Goal: Communication & Community: Answer question/provide support

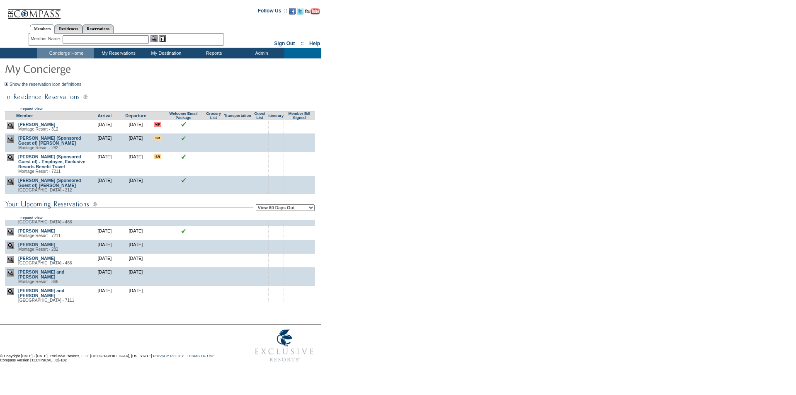
scroll to position [752, 0]
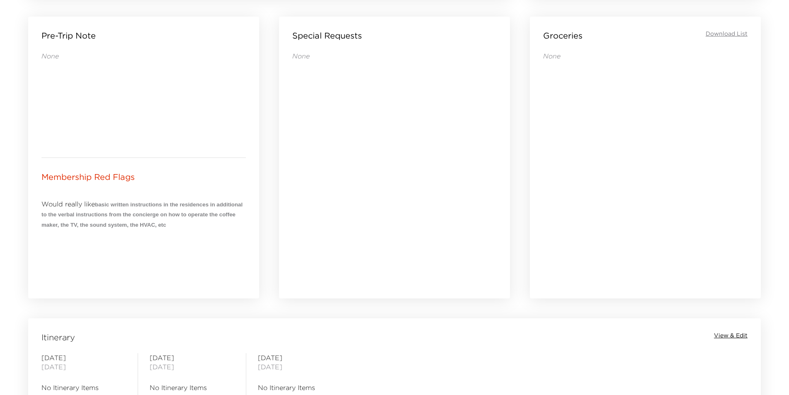
scroll to position [539, 0]
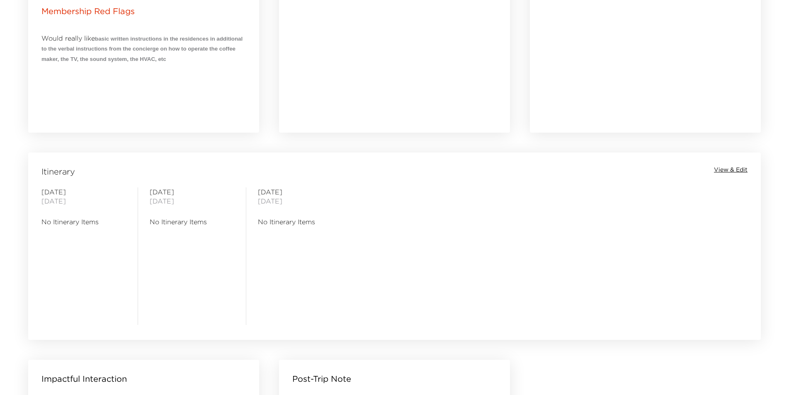
click at [727, 169] on span "View & Edit" at bounding box center [731, 170] width 34 height 8
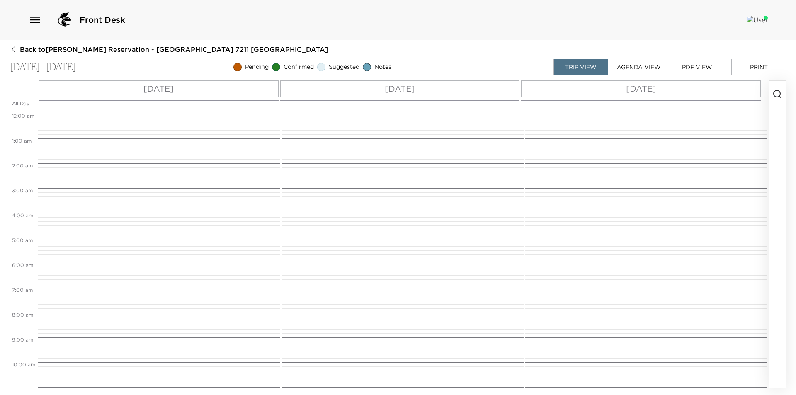
scroll to position [199, 0]
click at [772, 109] on button "button" at bounding box center [777, 234] width 17 height 307
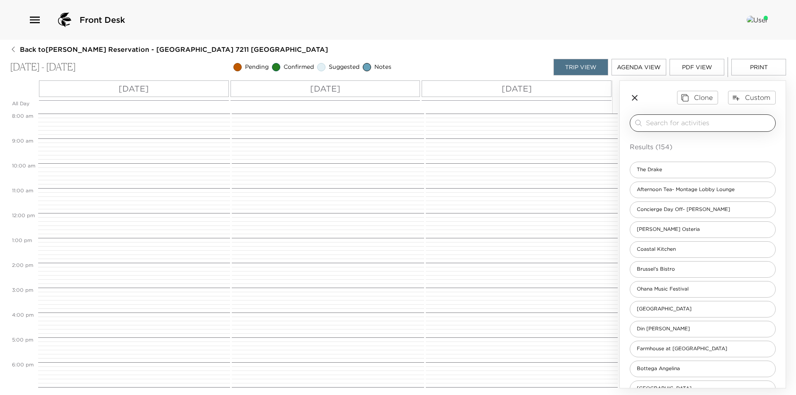
click at [738, 119] on input "search" at bounding box center [709, 123] width 126 height 10
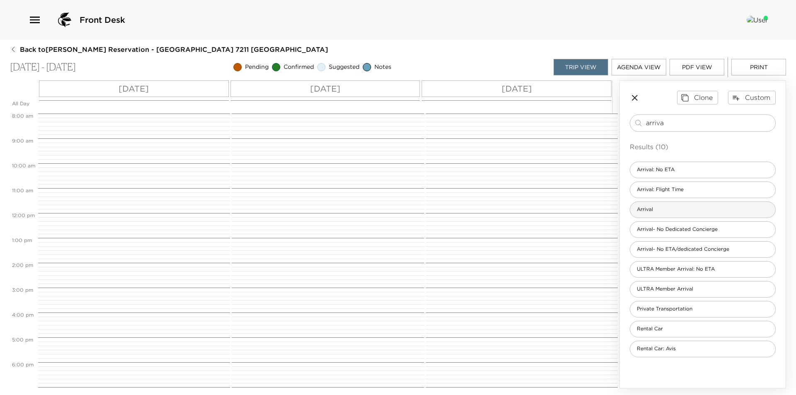
type input "arriva"
click at [694, 208] on div "Arrival" at bounding box center [703, 210] width 146 height 17
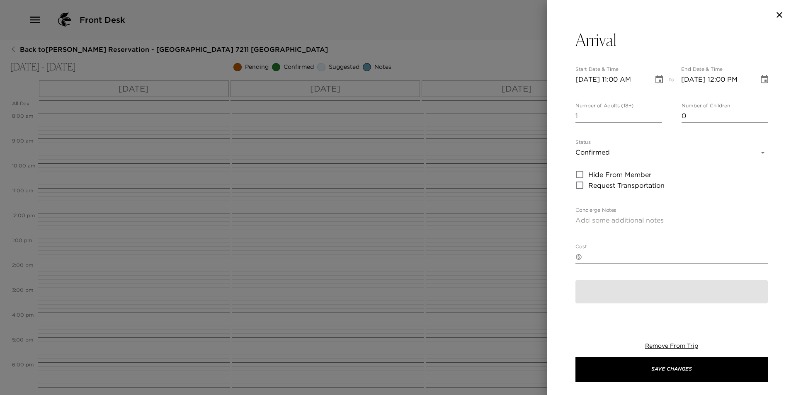
type textarea "Welcome to Montage! I will personally greet you at The Front Desk and give you …"
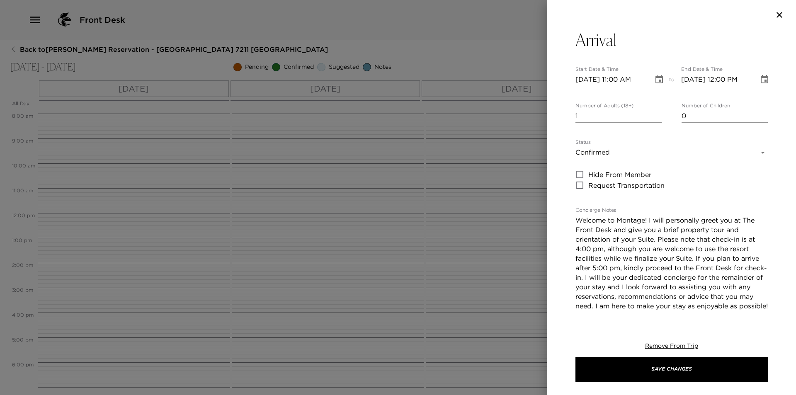
click at [654, 80] on icon "Choose date, selected date is Nov 5, 2025" at bounding box center [659, 80] width 10 height 10
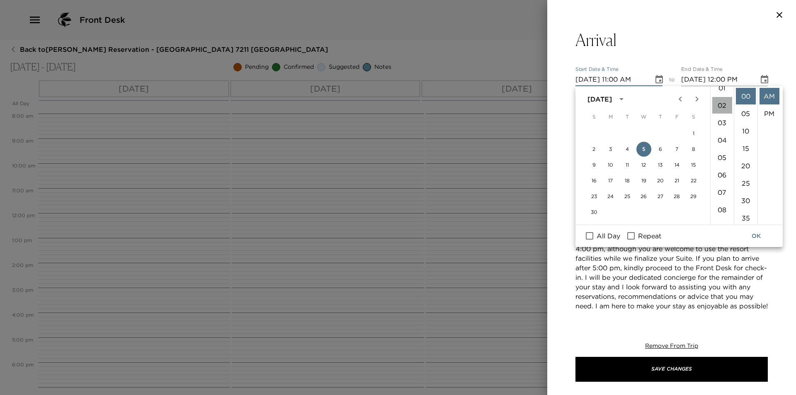
click at [719, 105] on li "02" at bounding box center [722, 105] width 20 height 17
click at [769, 111] on li "PM" at bounding box center [770, 113] width 20 height 17
type input "11/05/2025 02:00 PM"
type input "11/05/2025 03:00 PM"
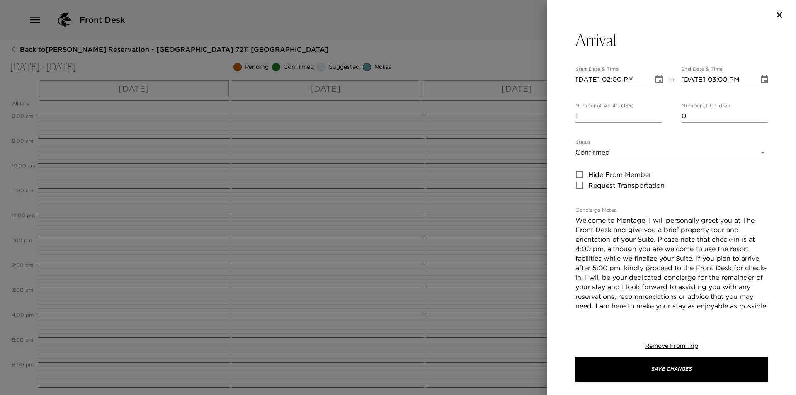
scroll to position [17, 0]
type input "2"
click at [656, 113] on input "2" at bounding box center [619, 115] width 86 height 13
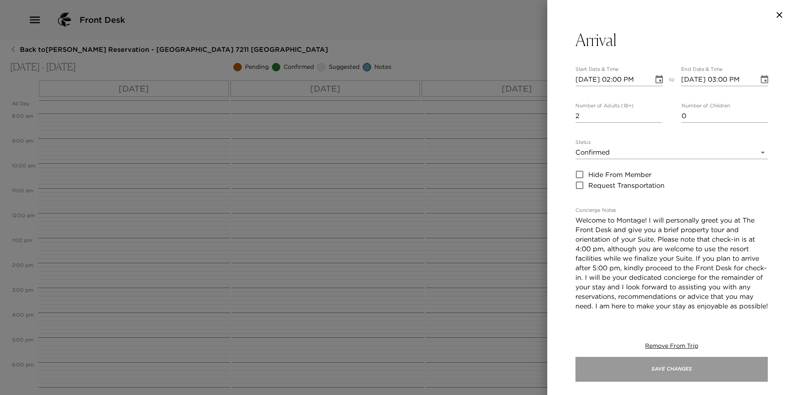
click at [673, 365] on button "Save Changes" at bounding box center [672, 369] width 192 height 25
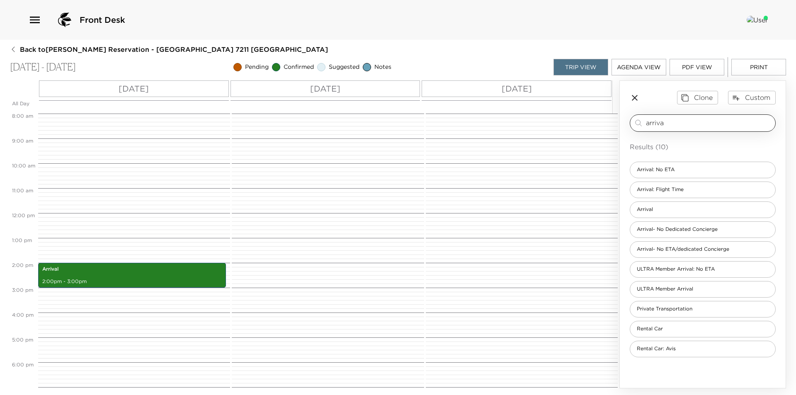
click at [687, 124] on input "arriva" at bounding box center [709, 123] width 126 height 10
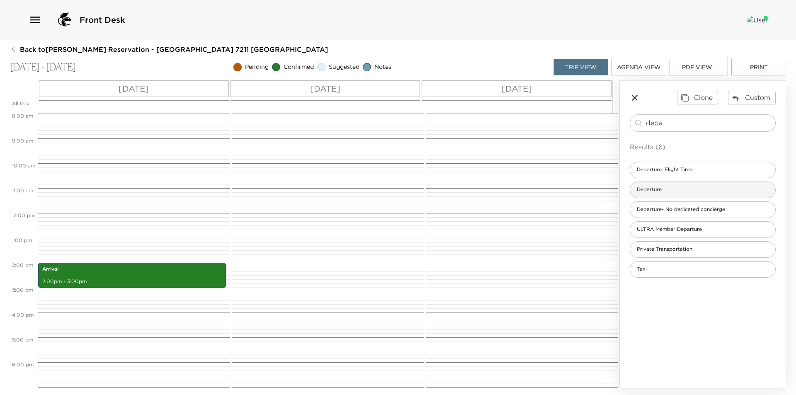
type input "depa"
click at [673, 185] on div "Departure" at bounding box center [703, 190] width 146 height 17
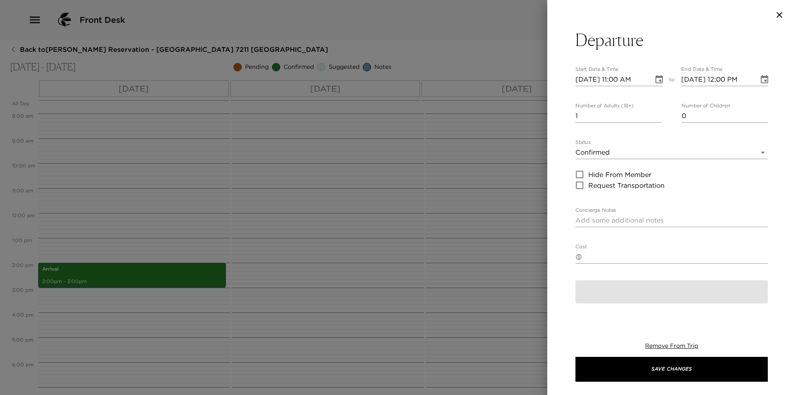
type textarea "Check-out and Departure I will be contacting you in your suite prior to Exclusi…"
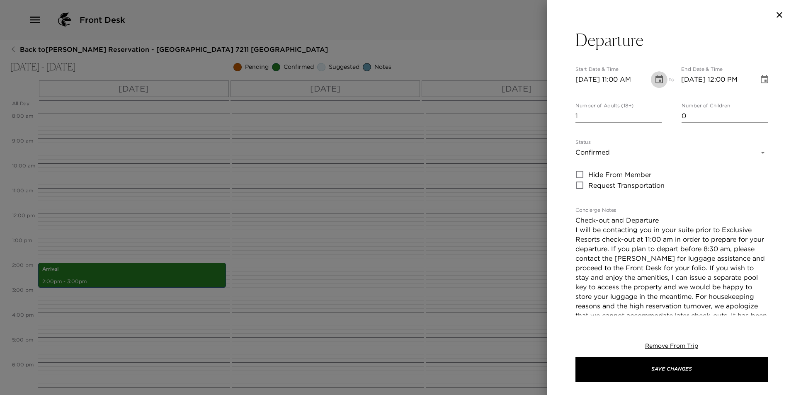
click at [651, 81] on button "Choose date, selected date is Nov 5, 2025" at bounding box center [659, 79] width 17 height 17
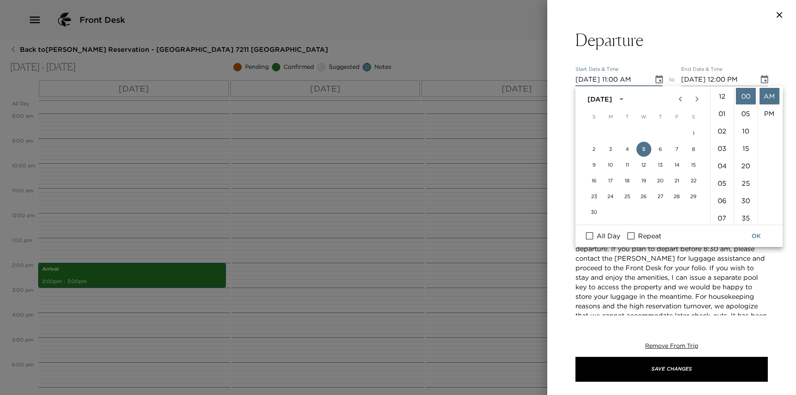
scroll to position [192, 0]
click at [677, 147] on button "7" at bounding box center [677, 149] width 15 height 15
type input "11/07/2025 11:00 AM"
type input "11/07/2025 12:00 PM"
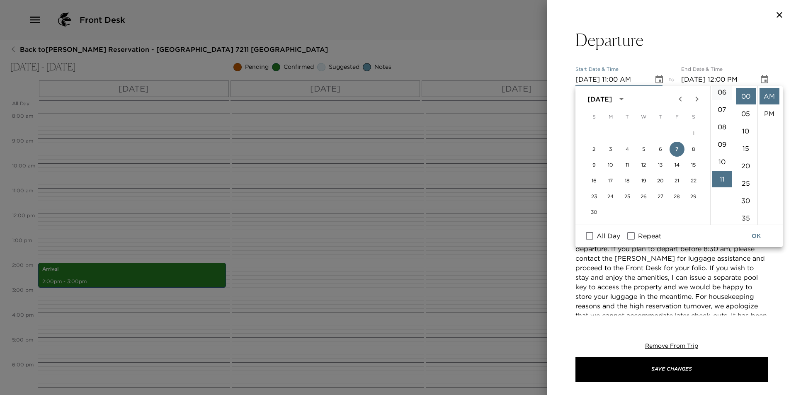
click at [718, 91] on li "06" at bounding box center [722, 92] width 20 height 17
type input "11/07/2025 06:00 AM"
click at [754, 236] on button "OK" at bounding box center [756, 236] width 27 height 15
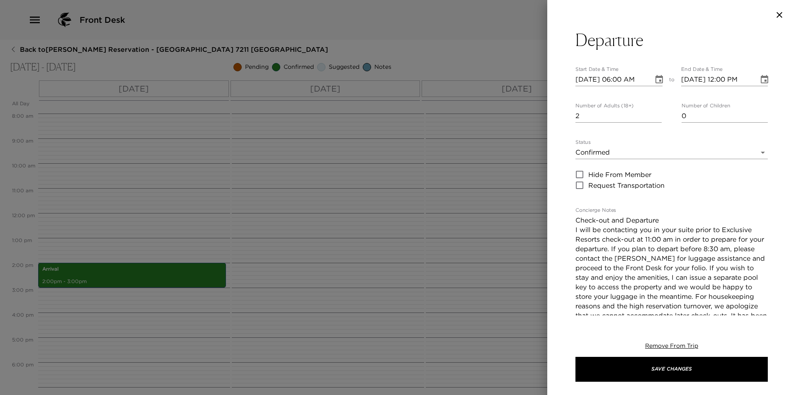
type input "2"
click at [653, 112] on input "2" at bounding box center [619, 115] width 86 height 13
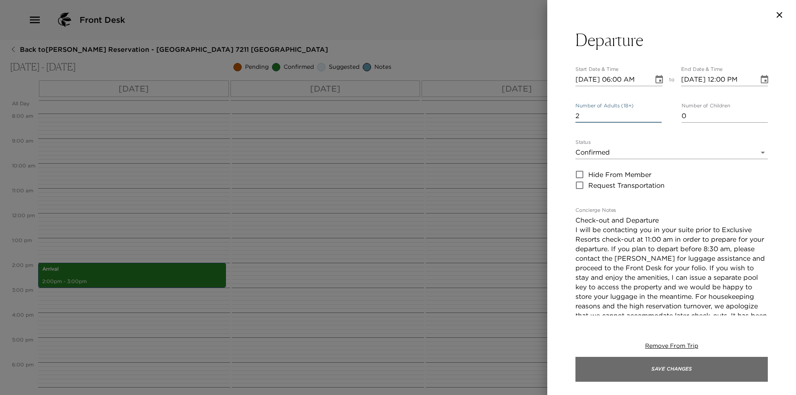
click at [657, 360] on button "Save Changes" at bounding box center [672, 369] width 192 height 25
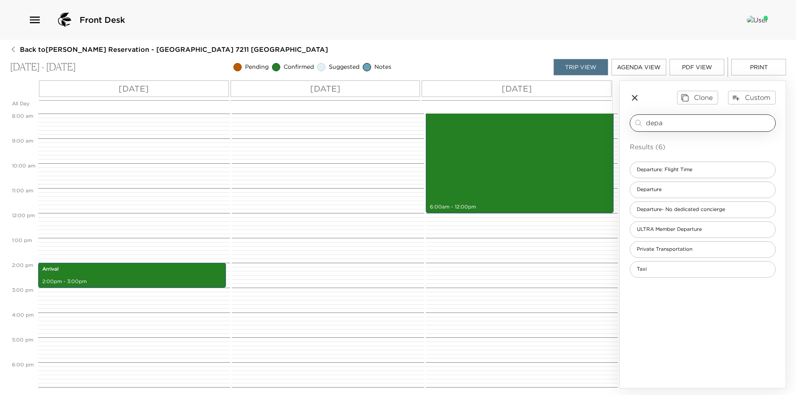
click at [682, 123] on input "depa" at bounding box center [709, 123] width 126 height 10
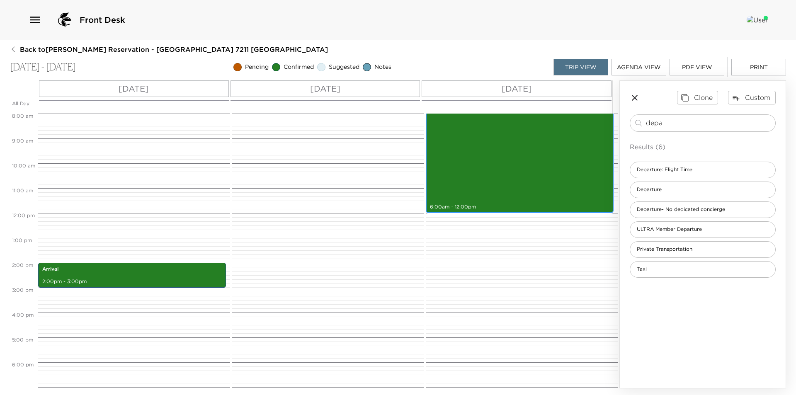
click at [537, 196] on div "Departure 6:00am - 12:00pm" at bounding box center [519, 138] width 183 height 147
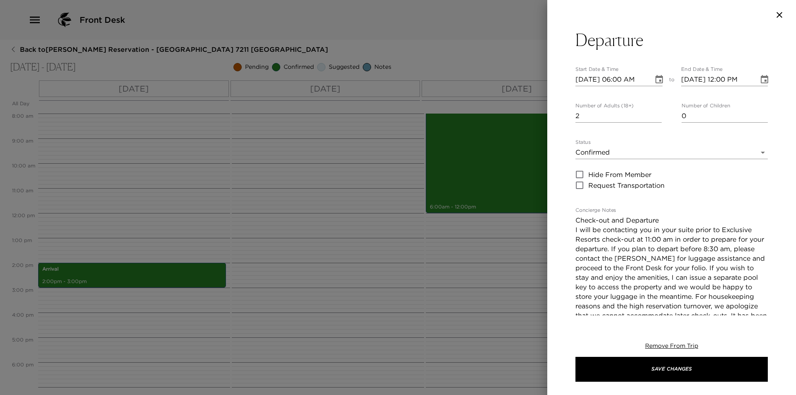
click at [761, 78] on icon "Choose date, selected date is Nov 7, 2025" at bounding box center [764, 79] width 7 height 8
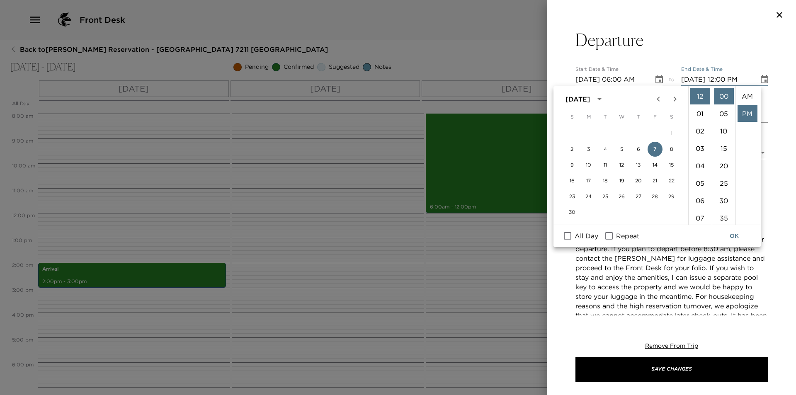
scroll to position [17, 0]
click at [700, 218] on li "07" at bounding box center [700, 218] width 20 height 17
click at [747, 94] on li "AM" at bounding box center [748, 96] width 20 height 17
type input "11/07/2025 07:00 AM"
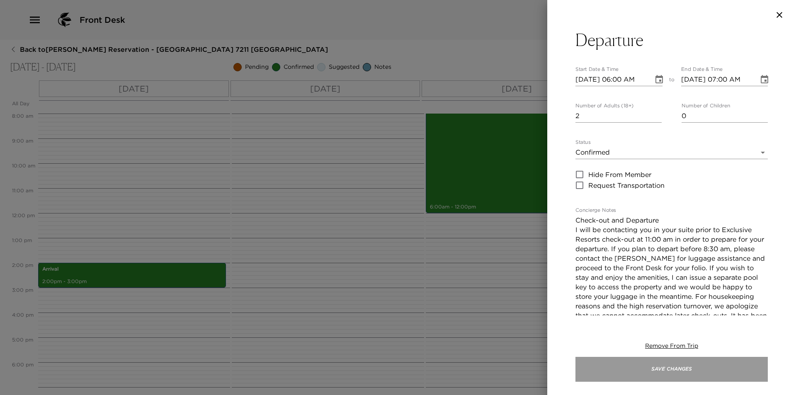
click at [721, 369] on button "Save Changes" at bounding box center [672, 369] width 192 height 25
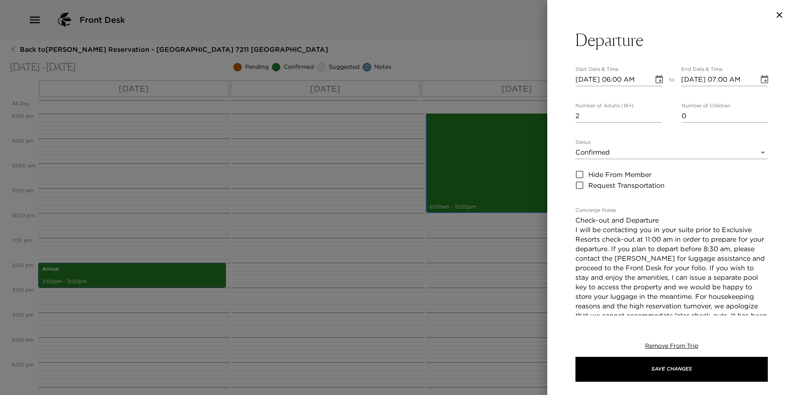
scroll to position [150, 0]
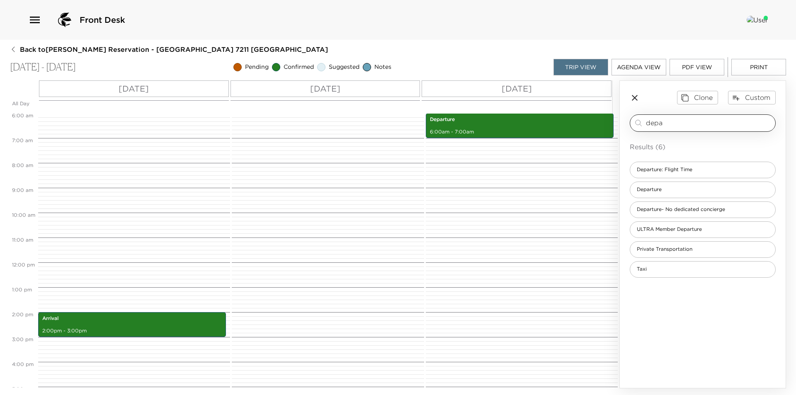
click at [674, 121] on input "depa" at bounding box center [709, 123] width 126 height 10
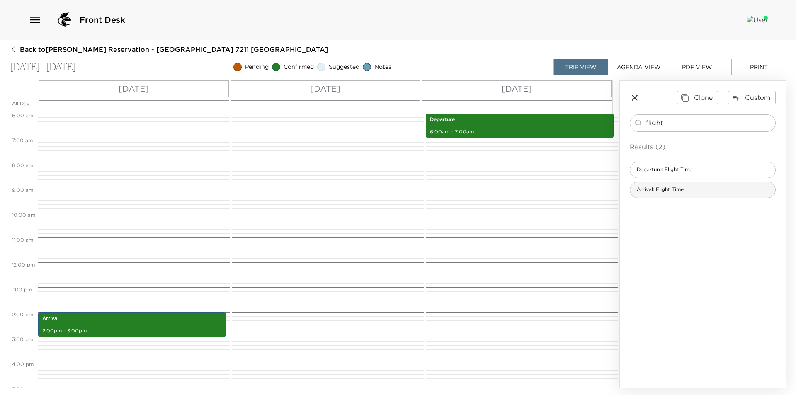
type input "flight"
click at [678, 191] on span "Arrival: Flight Time" at bounding box center [660, 189] width 60 height 7
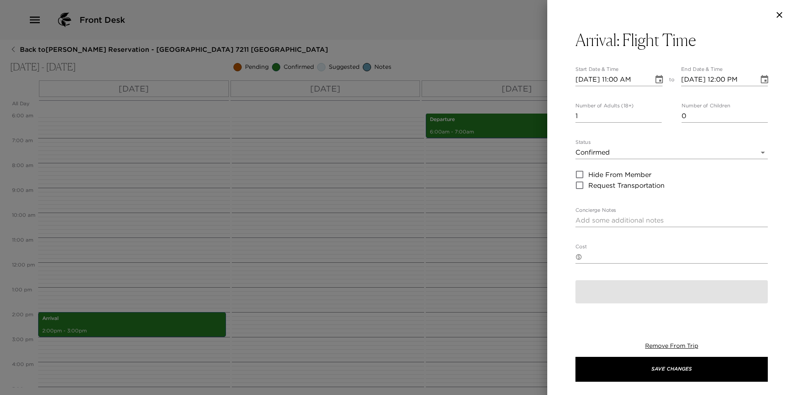
type textarea "Arrival Flight Time at (name) Airport (SNA/LAX) I am expecting your arrival at …"
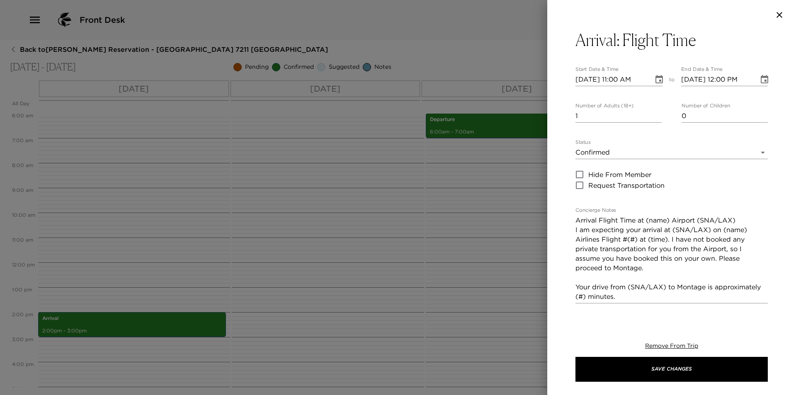
click at [660, 75] on icon "Choose date, selected date is Nov 5, 2025" at bounding box center [659, 80] width 10 height 10
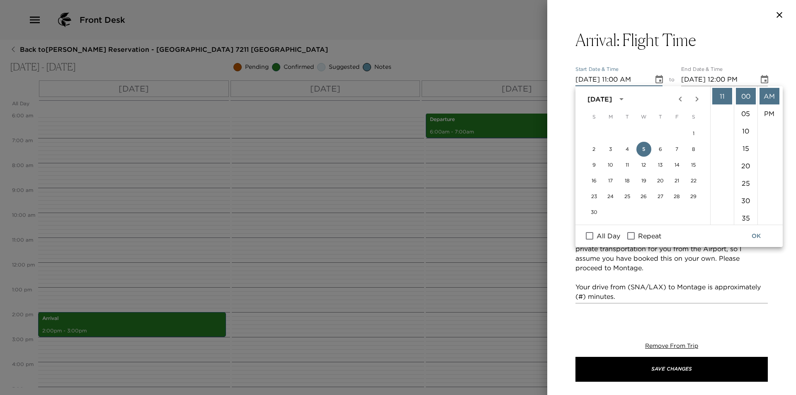
scroll to position [67, 0]
click at [719, 188] on li "09" at bounding box center [722, 185] width 20 height 17
type input "11/05/2025 09:00 AM"
click at [759, 236] on button "OK" at bounding box center [756, 236] width 27 height 15
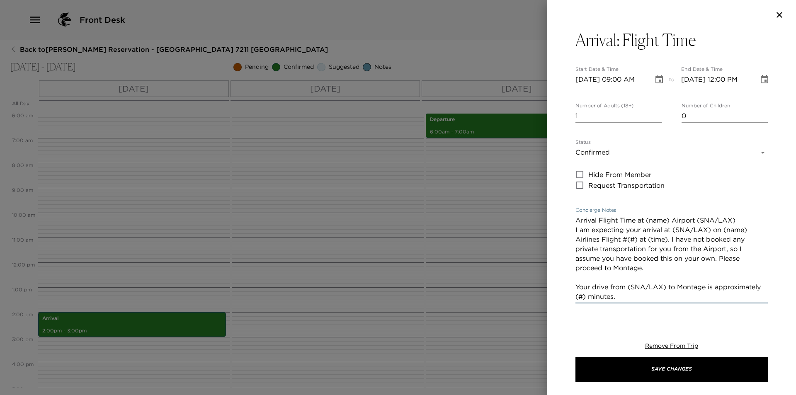
drag, startPoint x: 647, startPoint y: 219, endPoint x: 671, endPoint y: 221, distance: 24.2
click at [671, 221] on textarea "Arrival Flight Time at (name) Airport (SNA/LAX) I am expecting your arrival at …" at bounding box center [672, 259] width 192 height 86
click at [737, 216] on textarea "Arrival Flight Time at Los Angeles Airport (SNA/LAX) I am expecting your arriva…" at bounding box center [672, 259] width 192 height 86
drag, startPoint x: 695, startPoint y: 229, endPoint x: 679, endPoint y: 227, distance: 16.8
click at [679, 227] on textarea "Arrival Flight Time at Los Angeles Airport (LAX) I am expecting your arrival at…" at bounding box center [672, 259] width 192 height 86
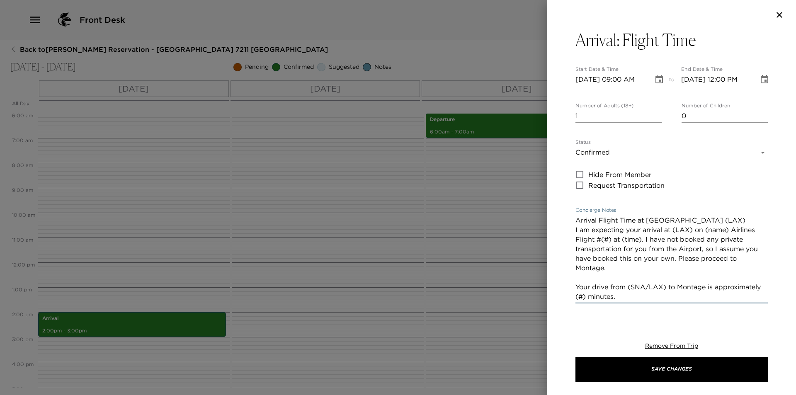
drag, startPoint x: 696, startPoint y: 229, endPoint x: 642, endPoint y: 242, distance: 55.5
click at [642, 242] on textarea "Arrival Flight Time at Los Angeles Airport (LAX) I am expecting your arrival at…" at bounding box center [672, 259] width 192 height 86
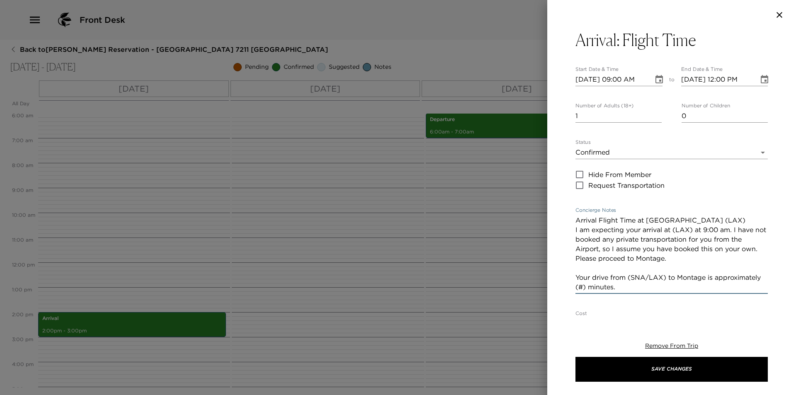
drag, startPoint x: 649, startPoint y: 275, endPoint x: 632, endPoint y: 278, distance: 18.1
click at [631, 278] on textarea "Arrival Flight Time at Los Angeles Airport (LAX) I am expecting your arrival at…" at bounding box center [672, 254] width 192 height 76
drag, startPoint x: 757, startPoint y: 278, endPoint x: 746, endPoint y: 278, distance: 10.8
click at [746, 278] on textarea "Arrival Flight Time at Los Angeles Airport (LAX) I am expecting your arrival at…" at bounding box center [672, 254] width 192 height 76
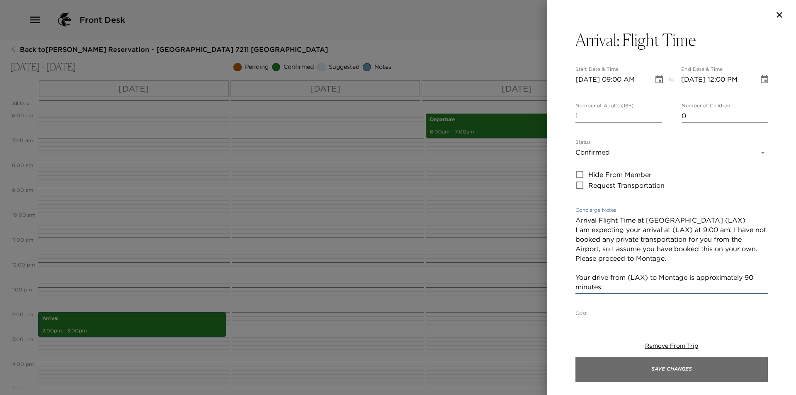
type textarea "Arrival Flight Time at Los Angeles Airport (LAX) I am expecting your arrival at…"
click at [723, 372] on button "Save Changes" at bounding box center [672, 369] width 192 height 25
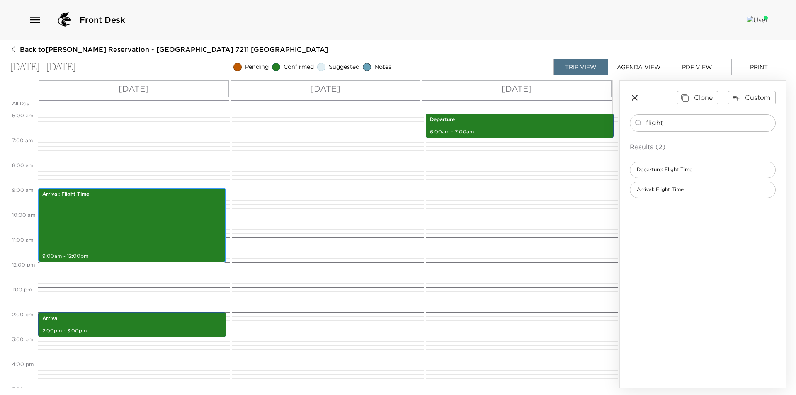
click at [107, 238] on div "Arrival: Flight Time 9:00am - 12:00pm" at bounding box center [132, 225] width 183 height 72
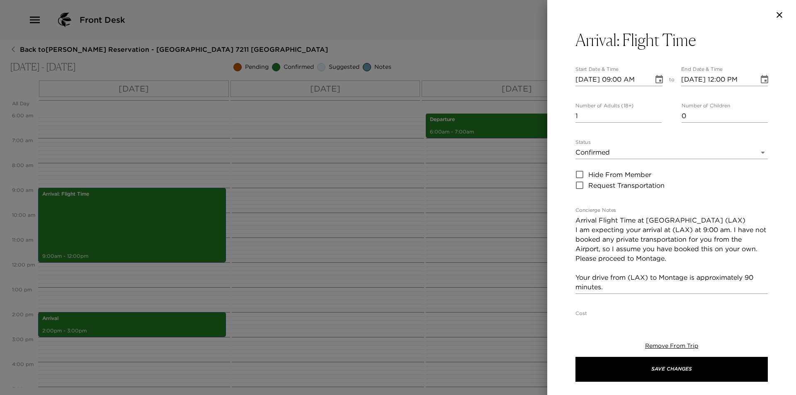
click at [761, 81] on icon "Choose date, selected date is Nov 5, 2025" at bounding box center [764, 79] width 7 height 8
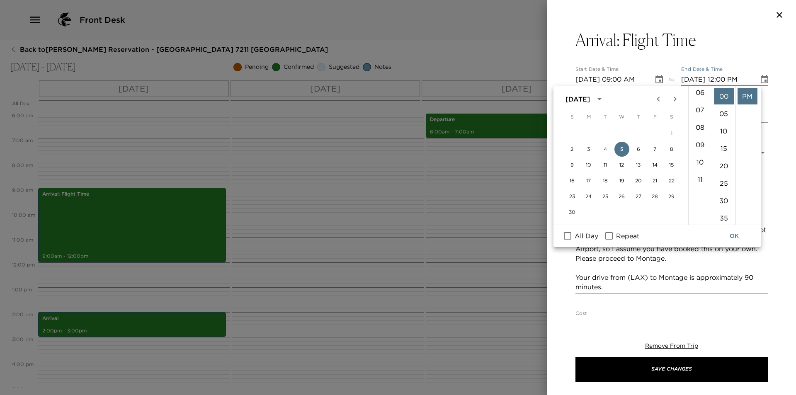
scroll to position [166, 0]
click at [698, 106] on li "10" at bounding box center [700, 104] width 20 height 17
click at [747, 95] on li "AM" at bounding box center [748, 96] width 20 height 17
type input "11/05/2025 10:00 AM"
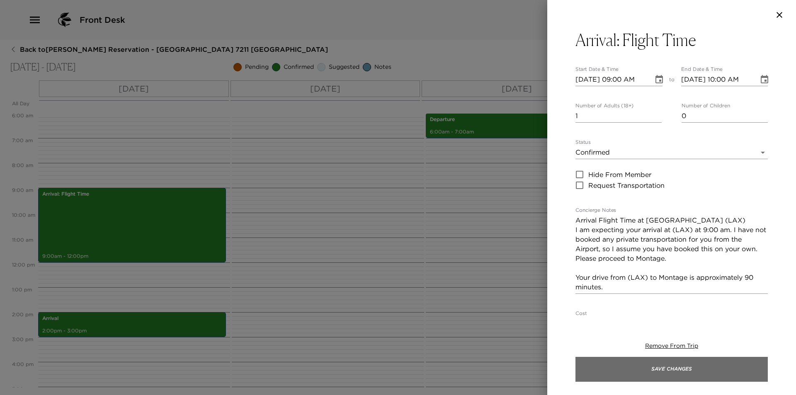
click at [662, 369] on button "Save Changes" at bounding box center [672, 369] width 192 height 25
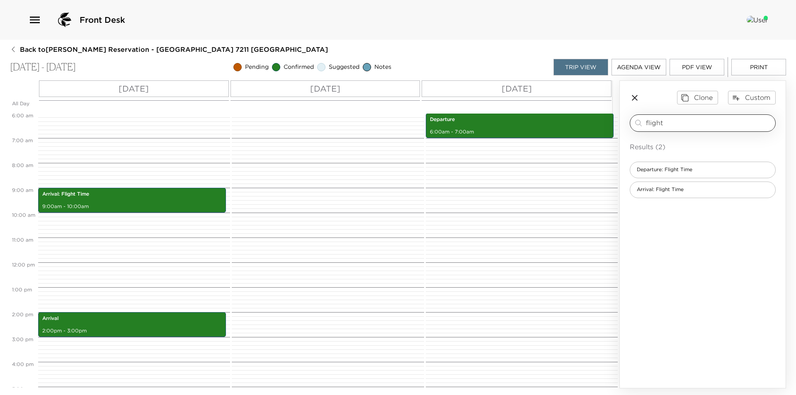
click at [698, 128] on div "flight ​" at bounding box center [703, 122] width 146 height 17
click at [696, 168] on span "Departure: Flight Time" at bounding box center [664, 169] width 69 height 7
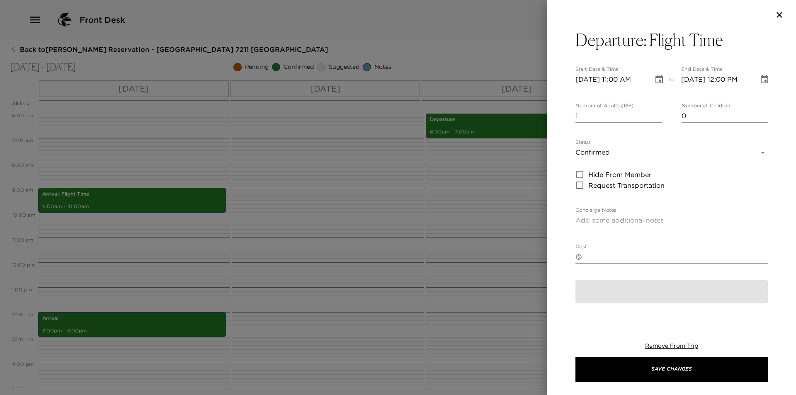
type textarea "Departure Flight Time from (name) Airport (SNA/LAX) I am expecting your departu…"
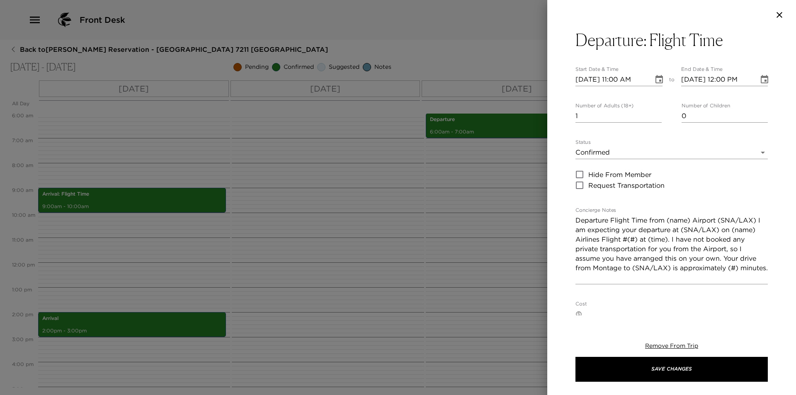
click at [657, 80] on icon "Choose date, selected date is Nov 5, 2025" at bounding box center [659, 79] width 7 height 8
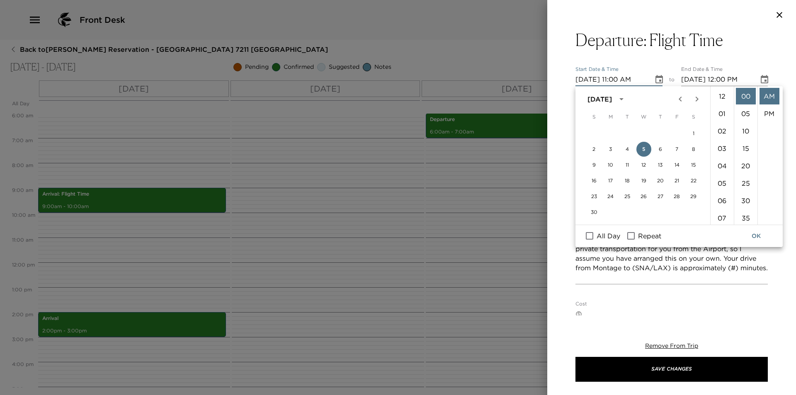
scroll to position [192, 0]
click at [679, 148] on button "7" at bounding box center [677, 149] width 15 height 15
type input "11/07/2025 11:00 AM"
type input "11/07/2025 12:00 PM"
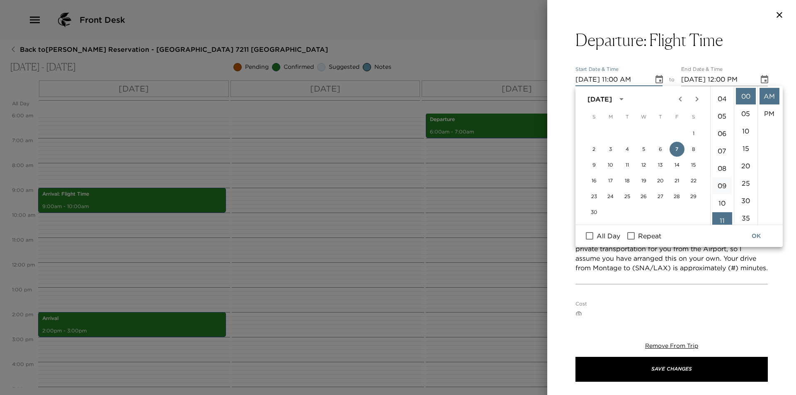
click at [724, 188] on li "09" at bounding box center [722, 185] width 20 height 17
type input "11/07/2025 09:00 AM"
click at [755, 234] on button "OK" at bounding box center [756, 236] width 27 height 15
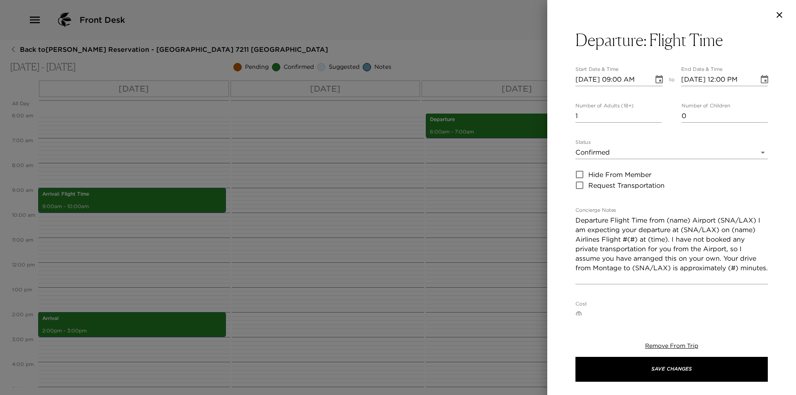
click at [760, 80] on icon "Choose date, selected date is Nov 7, 2025" at bounding box center [765, 80] width 10 height 10
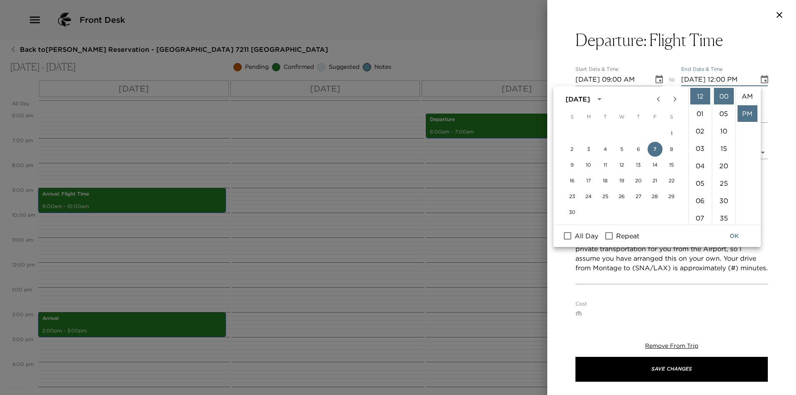
scroll to position [17, 0]
click at [698, 120] on li "10" at bounding box center [700, 120] width 20 height 17
click at [747, 94] on li "AM" at bounding box center [748, 96] width 20 height 17
type input "11/07/2025 10:00 AM"
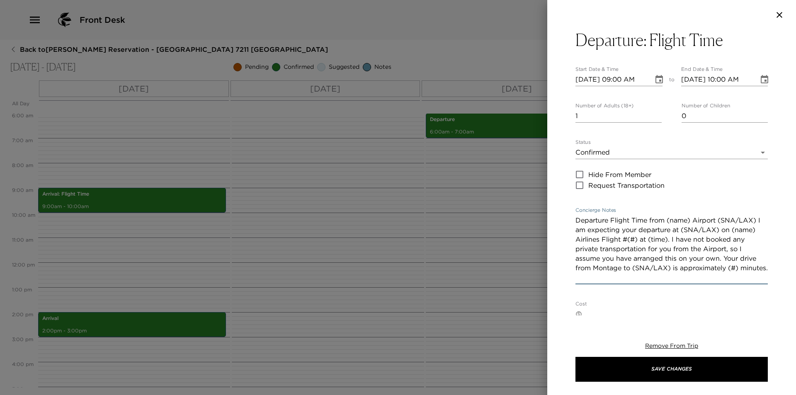
drag, startPoint x: 667, startPoint y: 220, endPoint x: 690, endPoint y: 220, distance: 22.8
click at [690, 220] on textarea "Departure Flight Time from (name) Airport (SNA/LAX) I am expecting your departu…" at bounding box center [672, 249] width 192 height 67
click at [597, 231] on textarea "Departure Flight Time from Los Angeles Airport (SNA/LAX) I am expecting your de…" at bounding box center [672, 249] width 192 height 67
click at [758, 219] on textarea "Departure Flight Time from Los Angeles Airport (LAX) I am expecting your depart…" at bounding box center [672, 249] width 192 height 67
drag, startPoint x: 707, startPoint y: 230, endPoint x: 689, endPoint y: 230, distance: 17.8
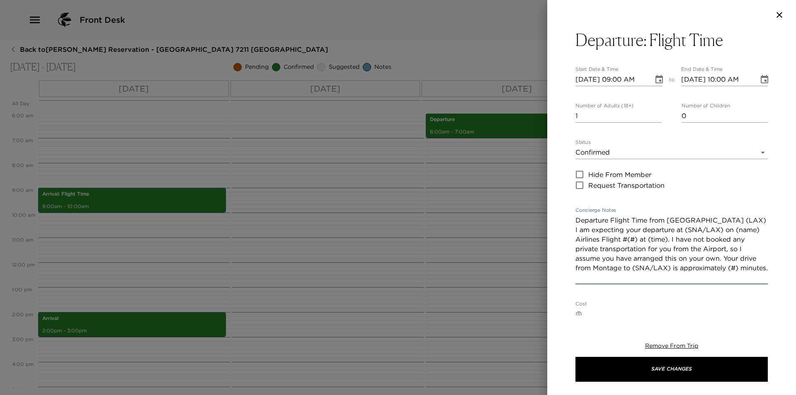
click at [689, 230] on textarea "Departure Flight Time from Los Angeles Airport (LAX) I am expecting your depart…" at bounding box center [672, 249] width 192 height 67
drag, startPoint x: 709, startPoint y: 229, endPoint x: 669, endPoint y: 242, distance: 42.0
click at [669, 242] on textarea "Departure Flight Time from Los Angeles Airport (LAX) I am expecting your depart…" at bounding box center [672, 249] width 192 height 67
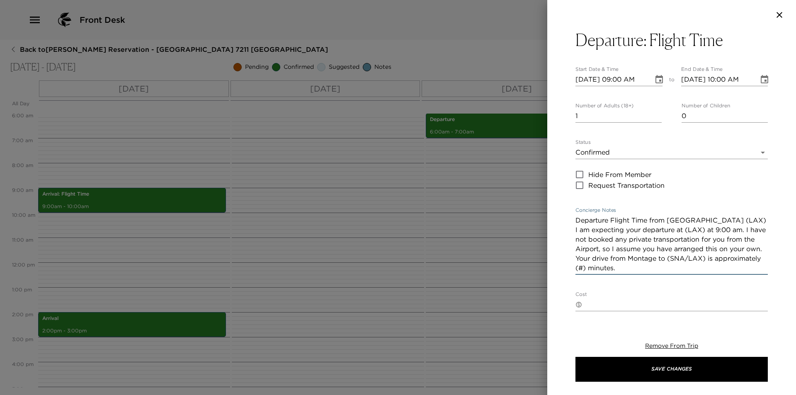
click at [611, 257] on textarea "Departure Flight Time from Los Angeles Airport (LAX) I am expecting your depart…" at bounding box center [672, 244] width 192 height 57
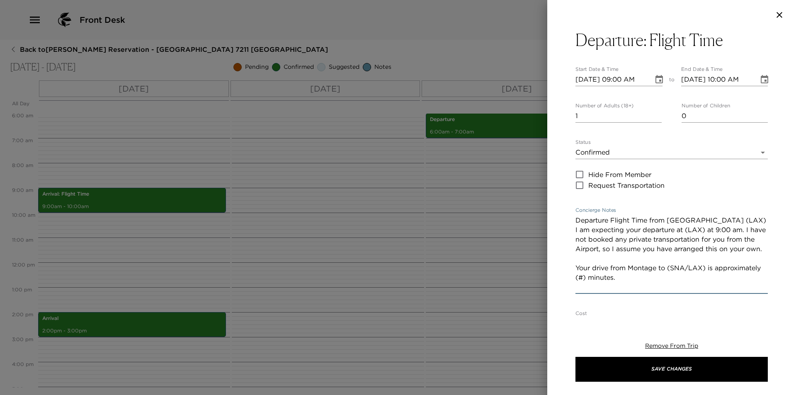
drag, startPoint x: 688, startPoint y: 278, endPoint x: 672, endPoint y: 277, distance: 16.2
click at [672, 277] on textarea "Departure Flight Time from Los Angeles Airport (LAX) I am expecting your depart…" at bounding box center [672, 254] width 192 height 76
drag, startPoint x: 746, startPoint y: 277, endPoint x: 756, endPoint y: 277, distance: 9.1
click at [756, 277] on textarea "Departure Flight Time from Los Angeles Airport (LAX) I am expecting your depart…" at bounding box center [672, 254] width 192 height 76
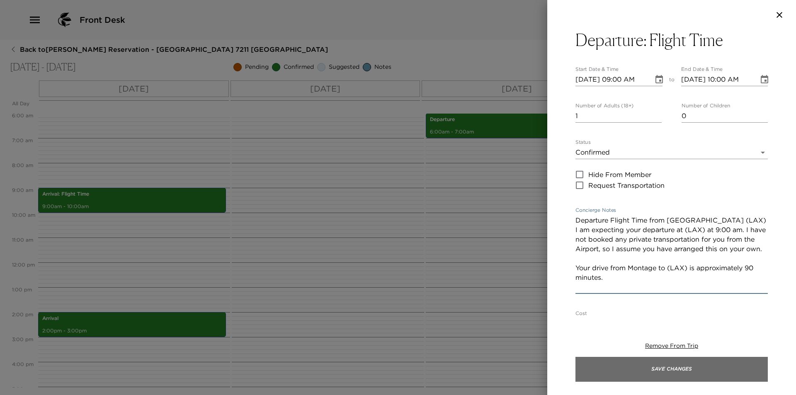
type textarea "Departure Flight Time from Los Angeles Airport (LAX) I am expecting your depart…"
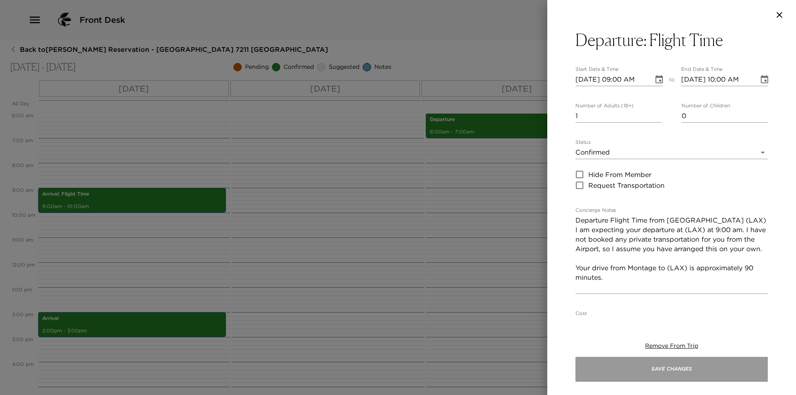
click at [699, 374] on button "Save Changes" at bounding box center [672, 369] width 192 height 25
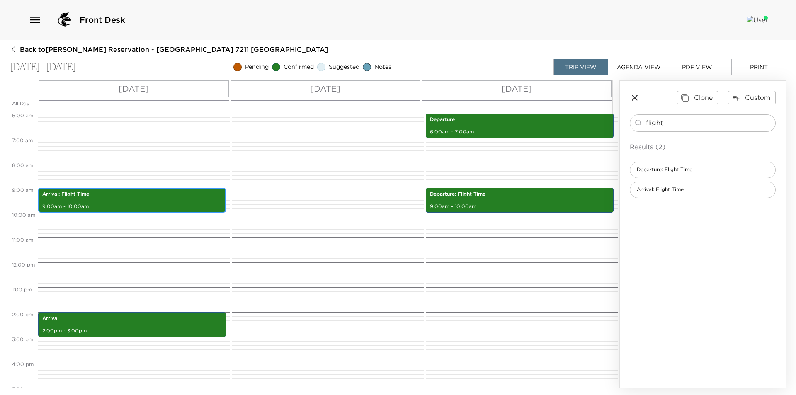
click at [88, 204] on p "9:00am - 10:00am" at bounding box center [132, 206] width 180 height 7
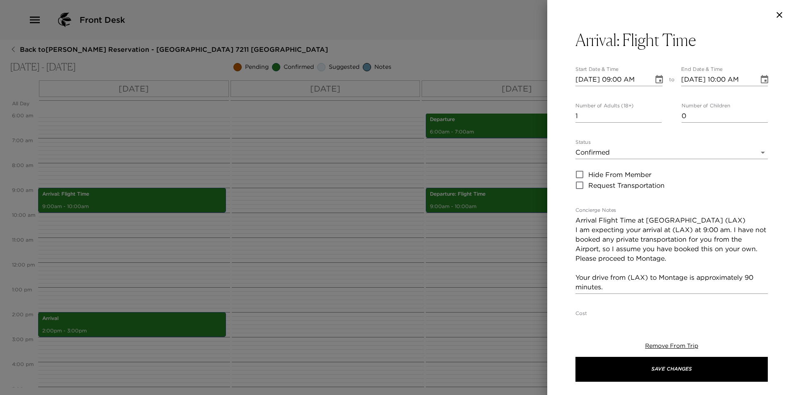
click at [659, 79] on icon "Choose date, selected date is Nov 5, 2025" at bounding box center [659, 79] width 7 height 8
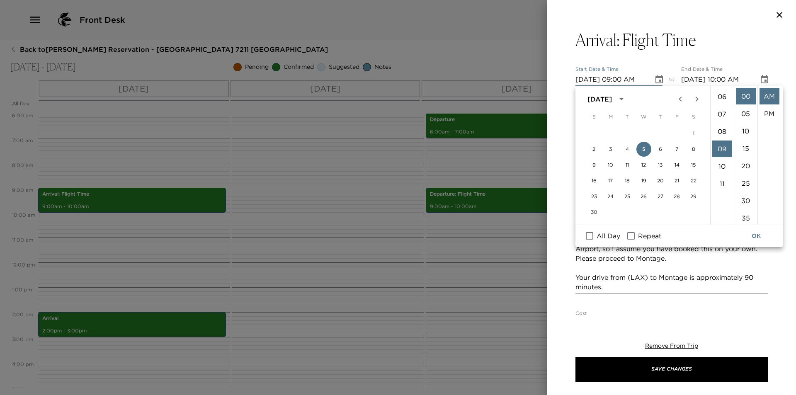
scroll to position [32, 0]
click at [721, 98] on li "02" at bounding box center [722, 98] width 20 height 17
click at [772, 112] on li "PM" at bounding box center [770, 113] width 20 height 17
type input "11/05/2025 02:00 PM"
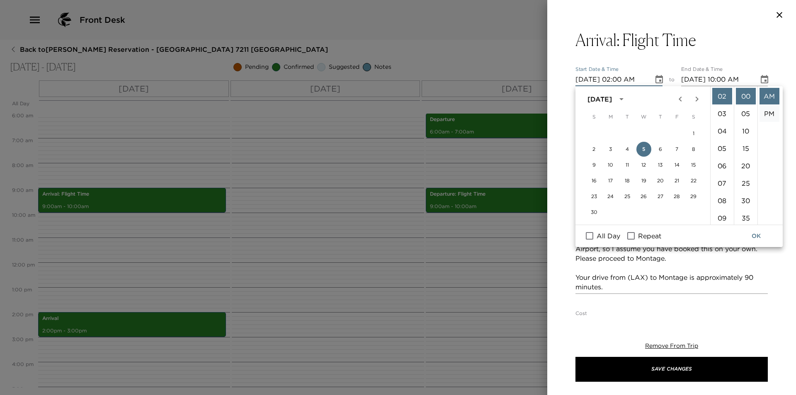
type input "11/05/2025 03:00 PM"
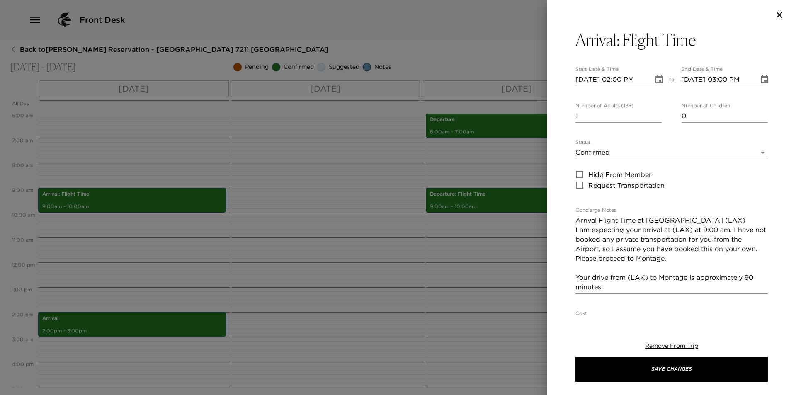
scroll to position [17, 0]
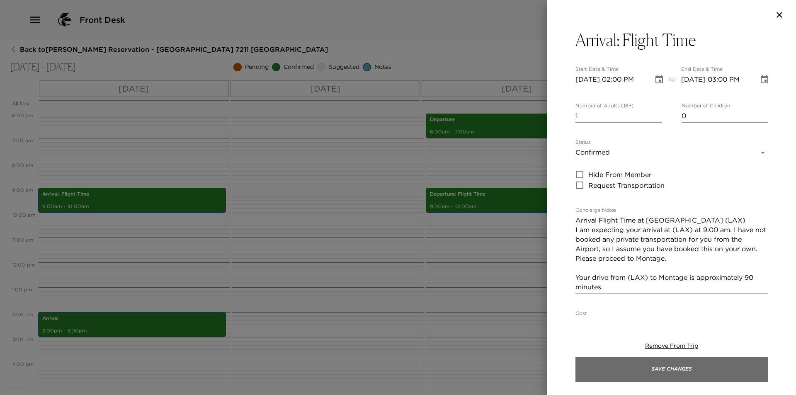
click at [714, 372] on button "Save Changes" at bounding box center [672, 369] width 192 height 25
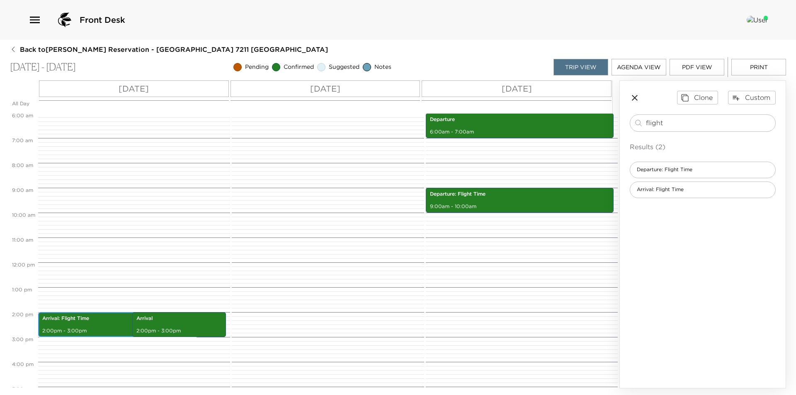
click at [88, 326] on div "Arrival: Flight Time 2:00pm - 3:00pm" at bounding box center [118, 325] width 155 height 22
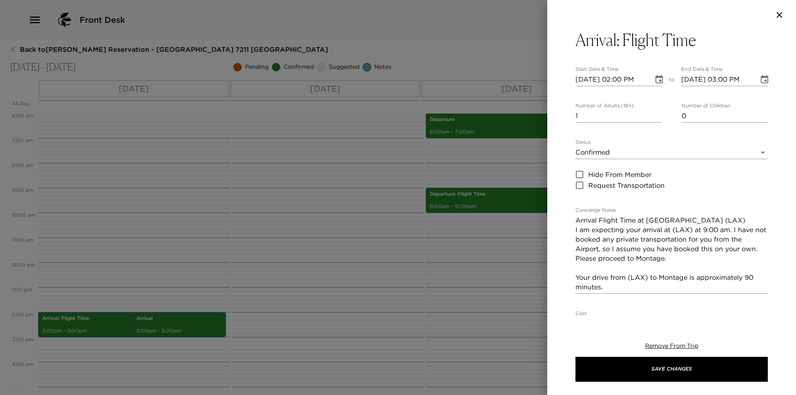
click at [660, 80] on icon "Choose date, selected date is Nov 5, 2025" at bounding box center [659, 80] width 10 height 10
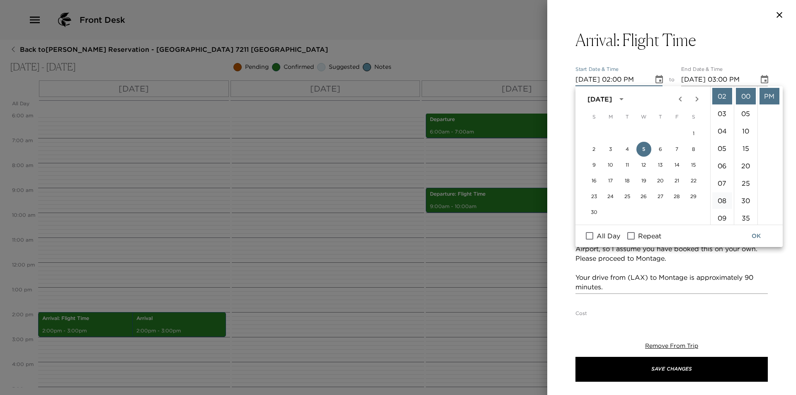
scroll to position [0, 0]
click at [717, 91] on li "12" at bounding box center [722, 96] width 20 height 17
type input "11/05/2025 12:00 PM"
click at [758, 237] on button "OK" at bounding box center [756, 236] width 27 height 15
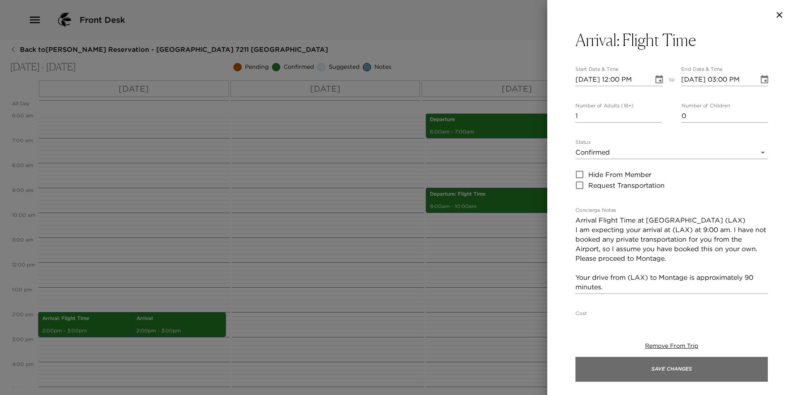
click at [690, 362] on button "Save Changes" at bounding box center [672, 369] width 192 height 25
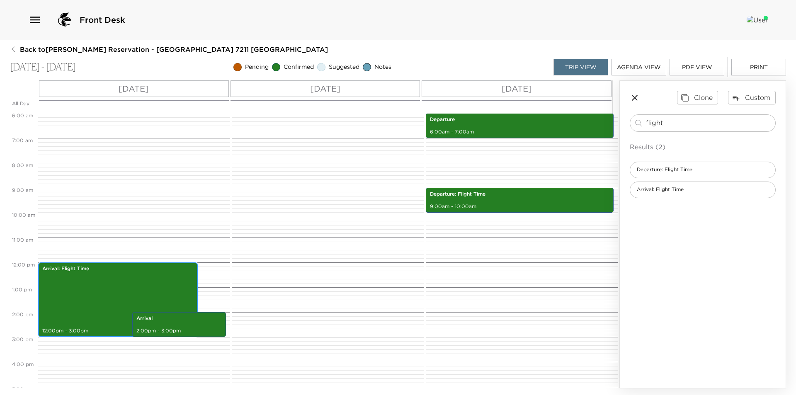
click at [115, 286] on div "Arrival: Flight Time 12:00pm - 3:00pm" at bounding box center [118, 300] width 155 height 72
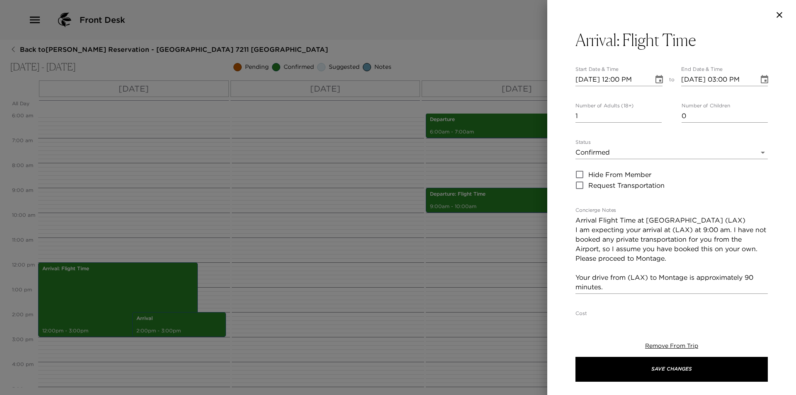
click at [760, 79] on icon "Choose date, selected date is Nov 5, 2025" at bounding box center [765, 80] width 10 height 10
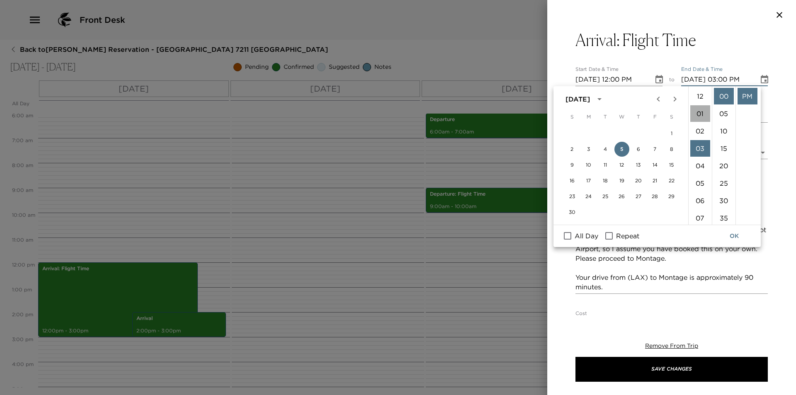
click at [695, 111] on li "01" at bounding box center [700, 113] width 20 height 17
type input "11/05/2025 01:00 PM"
click at [737, 231] on button "OK" at bounding box center [734, 236] width 27 height 15
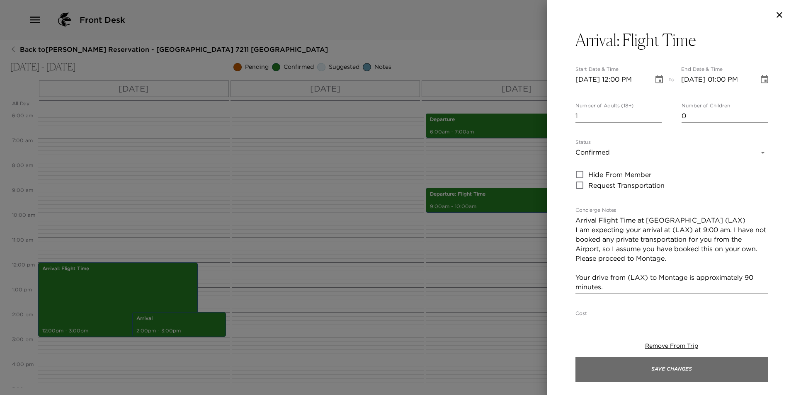
click at [660, 367] on button "Save Changes" at bounding box center [672, 369] width 192 height 25
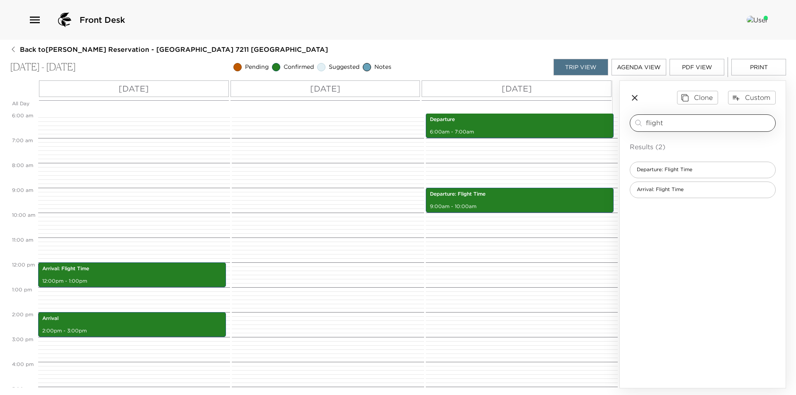
click at [715, 127] on input "flight" at bounding box center [709, 123] width 126 height 10
type input "driftw"
click at [715, 171] on div "Driftwood Kitchen" at bounding box center [703, 170] width 146 height 17
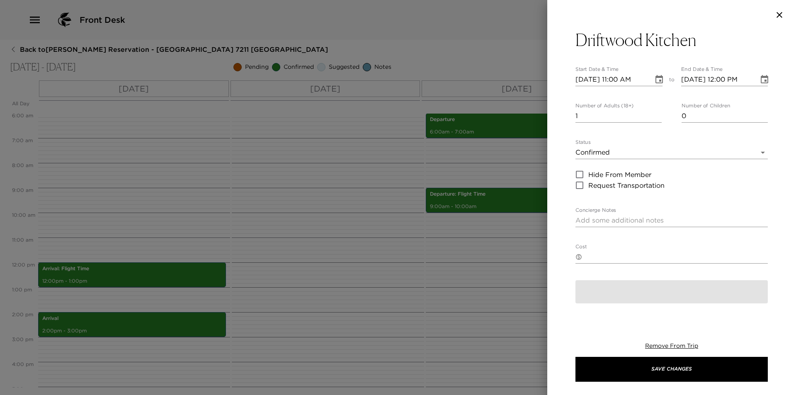
type textarea "Your Driftwood reservation is confirmed!"
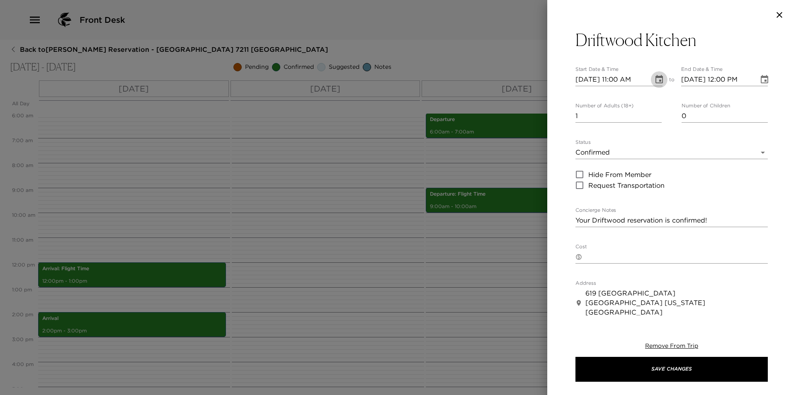
click at [656, 80] on icon "Choose date, selected date is Nov 5, 2025" at bounding box center [659, 79] width 7 height 8
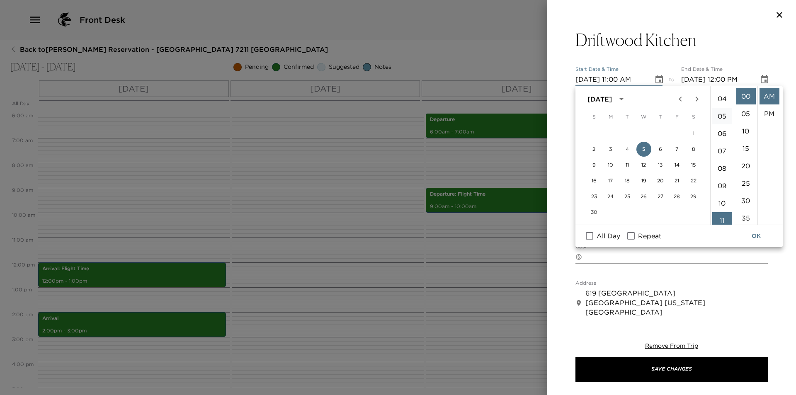
click at [722, 118] on li "05" at bounding box center [722, 116] width 20 height 17
click at [765, 114] on li "PM" at bounding box center [770, 113] width 20 height 17
type input "11/05/2025 05:00 PM"
type input "11/05/2025 06:00 PM"
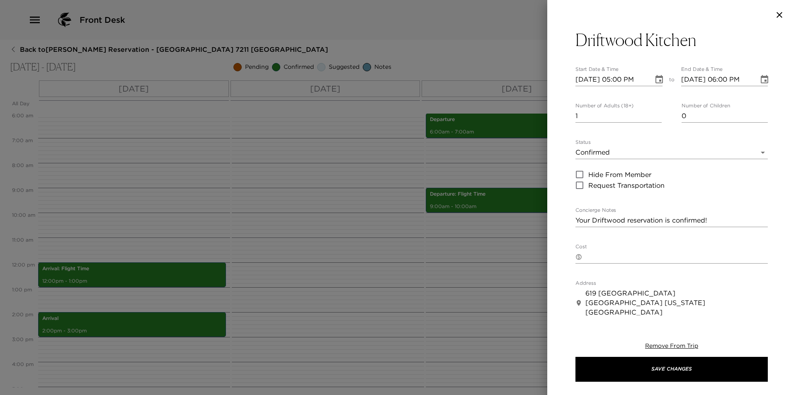
scroll to position [17, 0]
type input "2"
click at [655, 112] on input "2" at bounding box center [619, 115] width 86 height 13
click at [727, 219] on textarea "Your Driftwood reservation is confirmed!" at bounding box center [672, 221] width 192 height 10
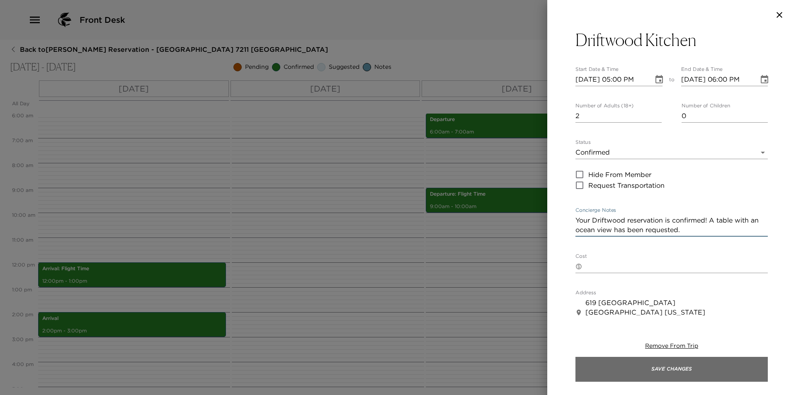
type textarea "Your Driftwood reservation is confirmed! A table with an ocean view has been re…"
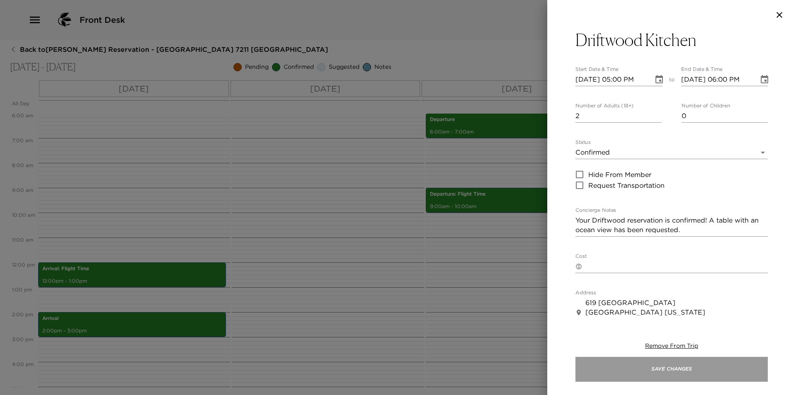
click at [713, 372] on button "Save Changes" at bounding box center [672, 369] width 192 height 25
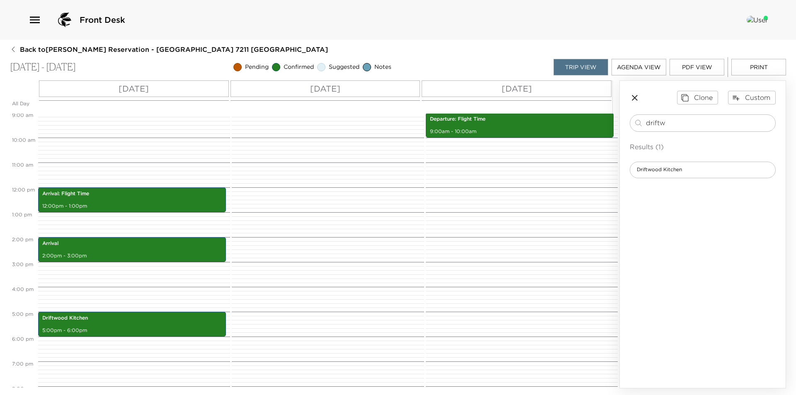
scroll to position [274, 0]
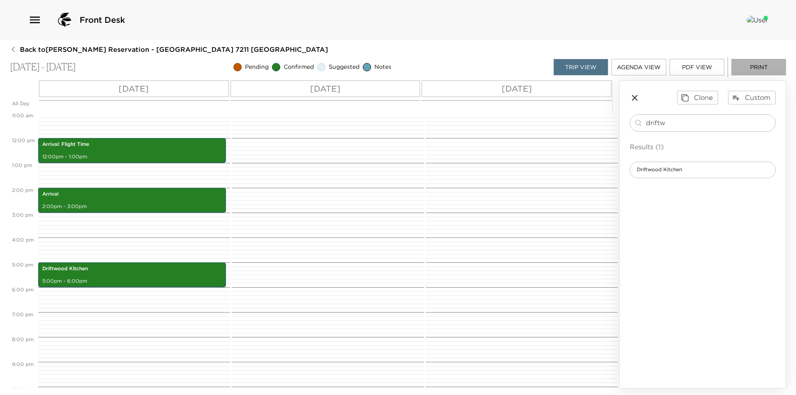
click at [753, 68] on button "Print" at bounding box center [759, 67] width 55 height 17
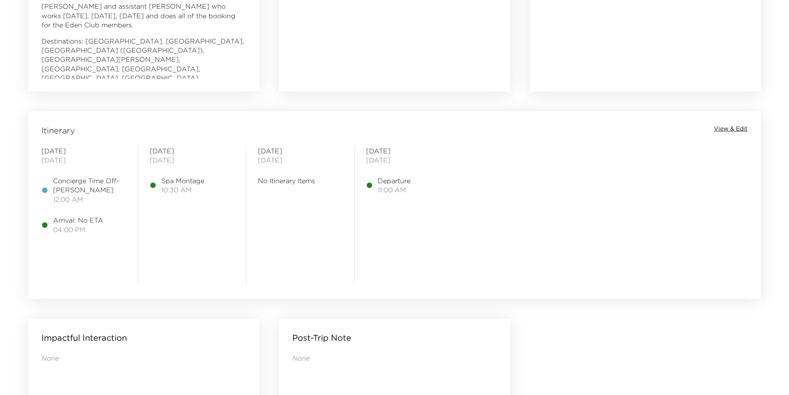
scroll to position [581, 0]
click at [730, 129] on span "View & Edit" at bounding box center [731, 128] width 34 height 8
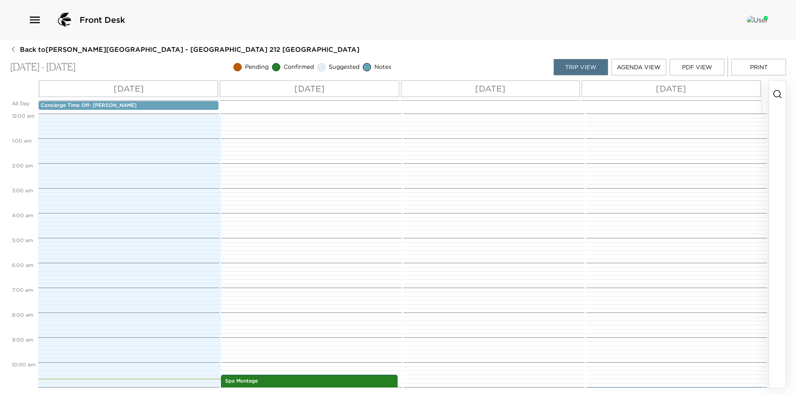
scroll to position [261, 0]
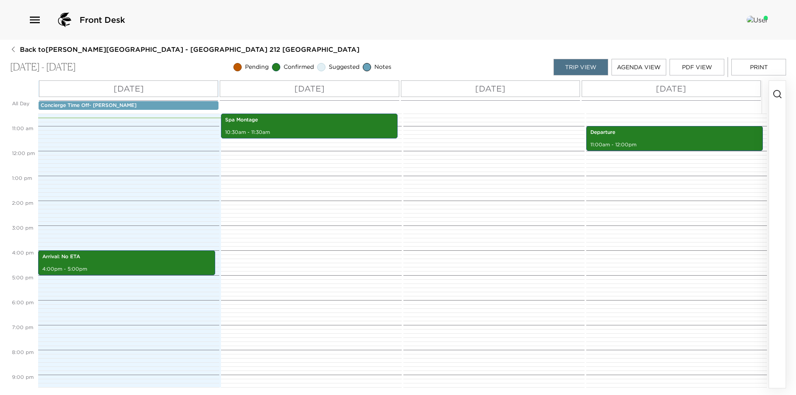
click at [746, 74] on button "Print" at bounding box center [759, 67] width 55 height 17
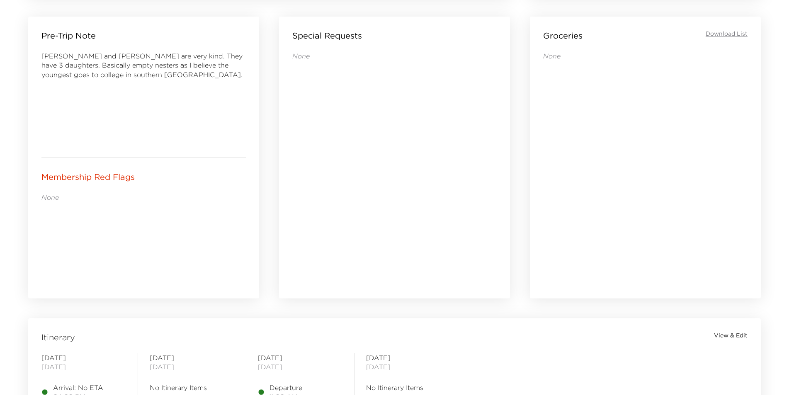
scroll to position [581, 0]
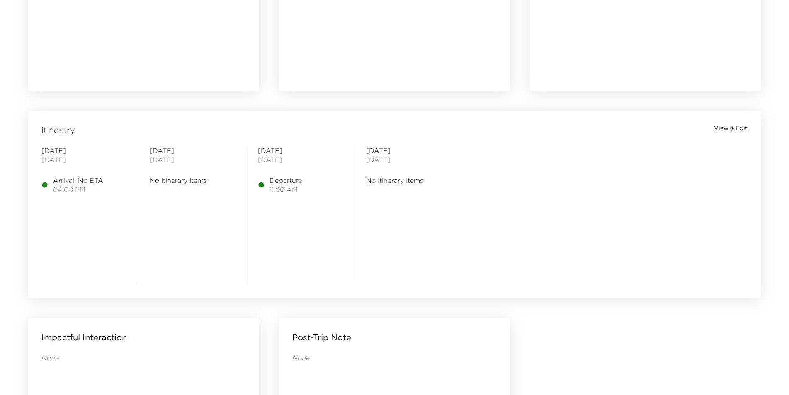
click at [746, 128] on span "View & Edit" at bounding box center [731, 128] width 34 height 8
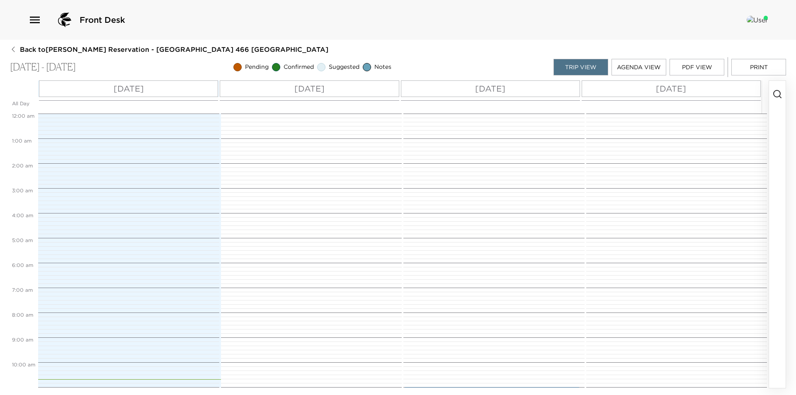
scroll to position [274, 0]
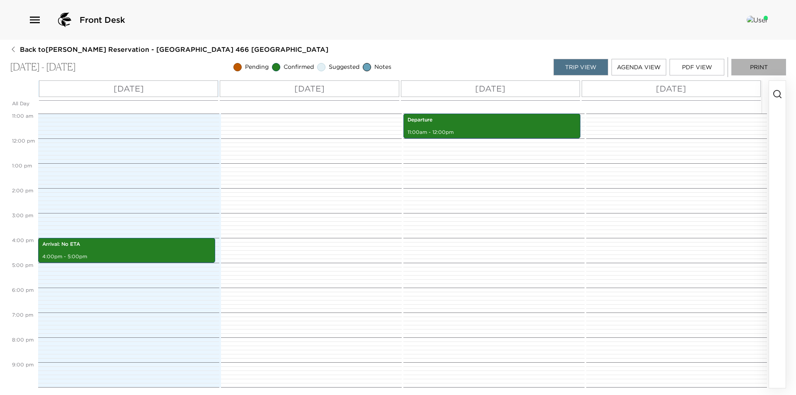
click at [765, 69] on button "Print" at bounding box center [759, 67] width 55 height 17
click at [501, 122] on p "Departure" at bounding box center [492, 120] width 169 height 7
click at [502, 123] on p "Departure" at bounding box center [492, 120] width 169 height 7
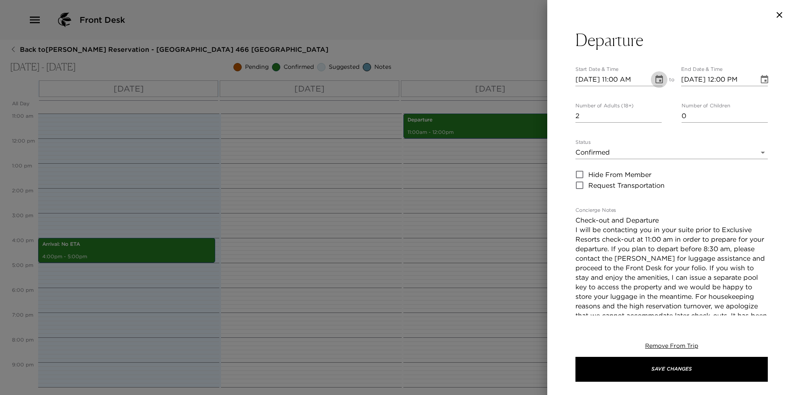
click at [656, 79] on icon "Choose date, selected date is Oct 4, 2025" at bounding box center [659, 79] width 7 height 8
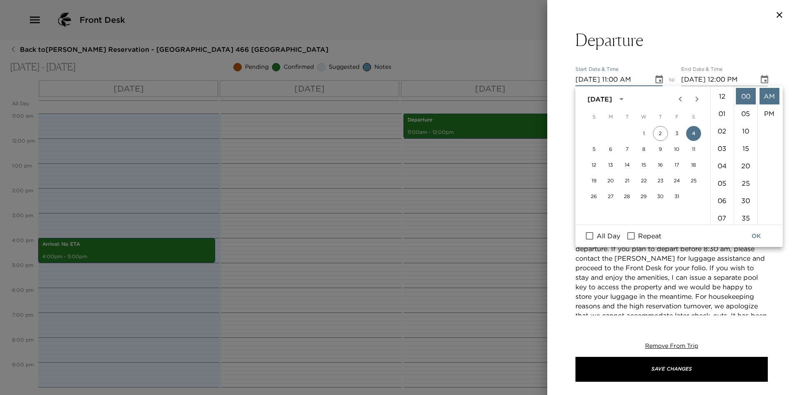
scroll to position [192, 0]
click at [591, 149] on button "5" at bounding box center [594, 149] width 15 height 15
type input "10/05/2025 11:00 AM"
type input "10/05/2025 12:00 PM"
click at [752, 234] on button "OK" at bounding box center [756, 236] width 27 height 15
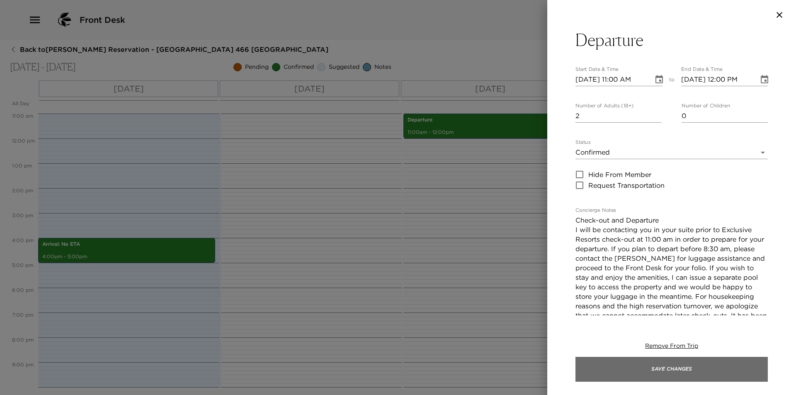
click at [660, 377] on button "Save Changes" at bounding box center [672, 369] width 192 height 25
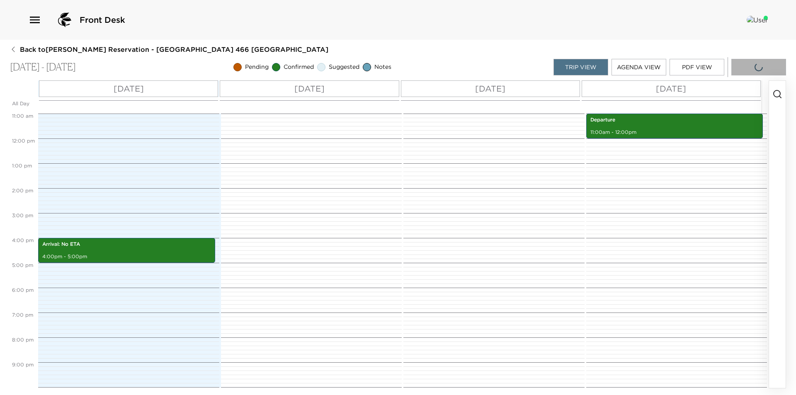
click at [766, 71] on button "button" at bounding box center [759, 67] width 55 height 17
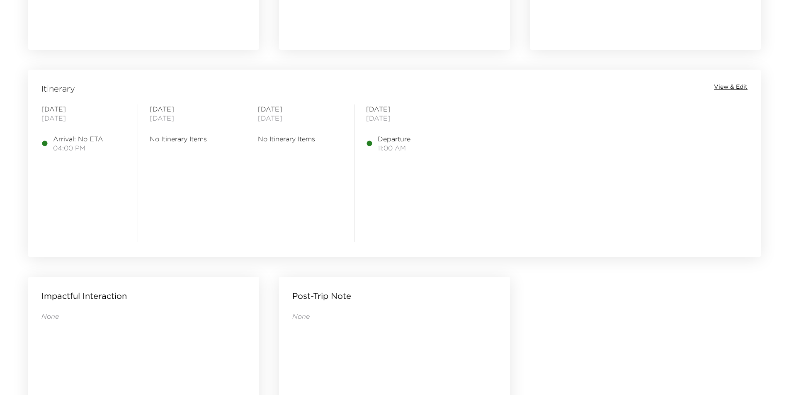
click at [729, 86] on span "View & Edit" at bounding box center [731, 87] width 34 height 8
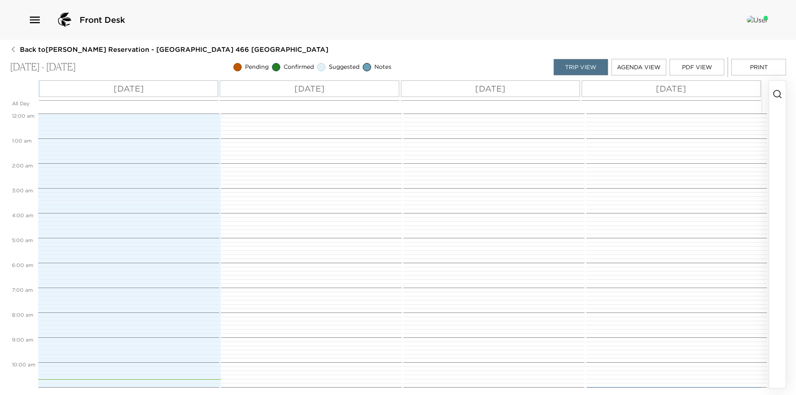
scroll to position [317, 0]
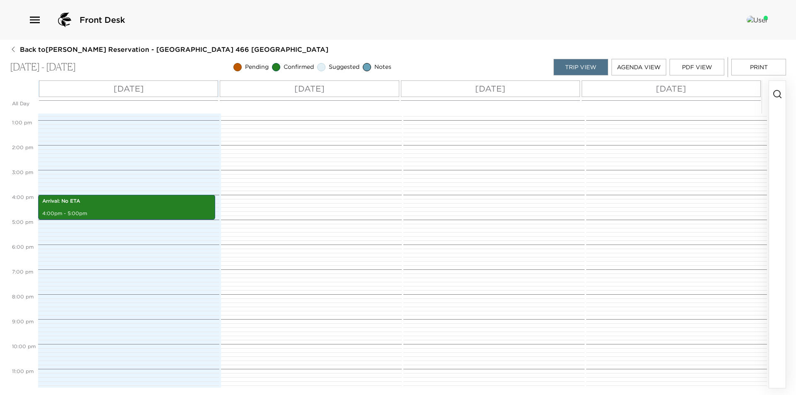
click at [763, 62] on button "Print" at bounding box center [759, 67] width 55 height 17
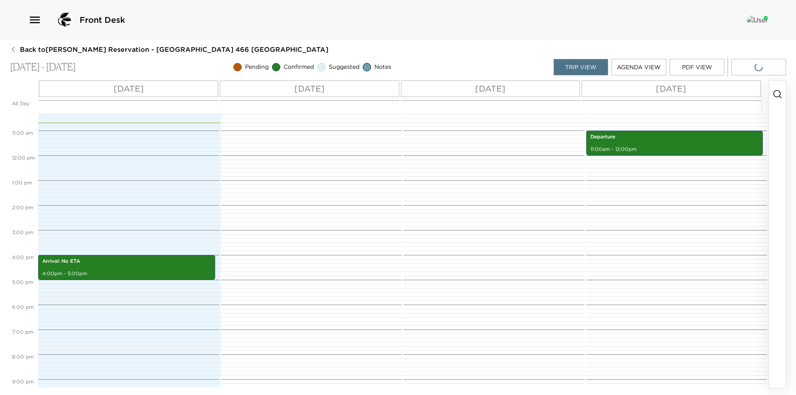
scroll to position [151, 0]
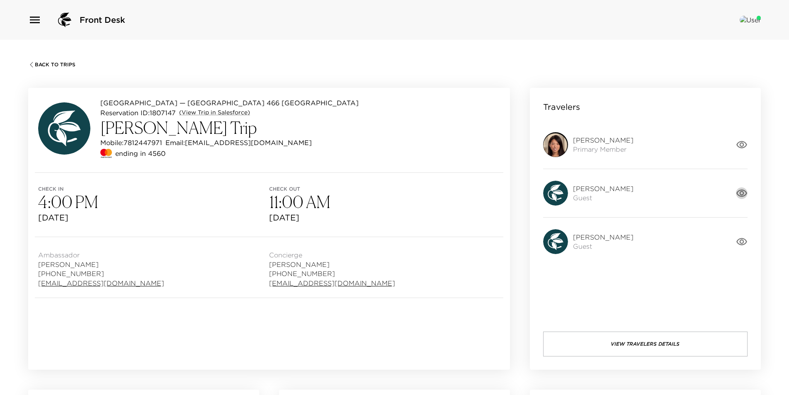
click at [744, 193] on icon "button" at bounding box center [742, 193] width 11 height 7
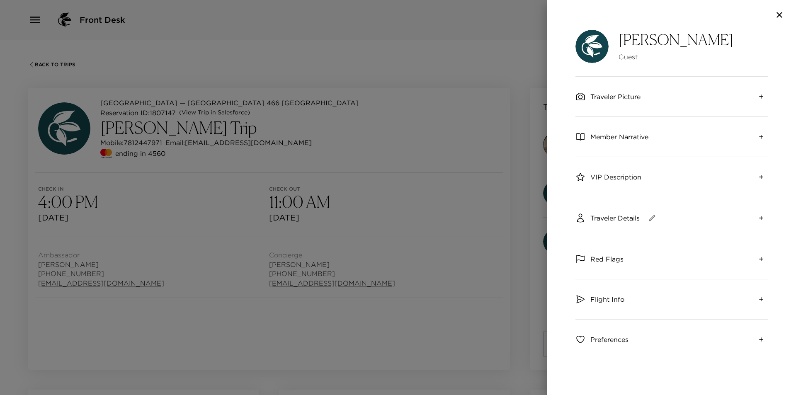
click at [783, 11] on icon "button" at bounding box center [780, 15] width 10 height 10
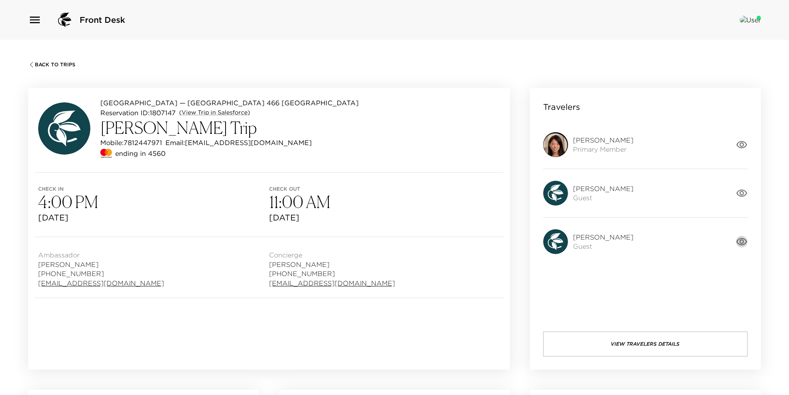
click at [736, 242] on icon "button" at bounding box center [742, 242] width 12 height 12
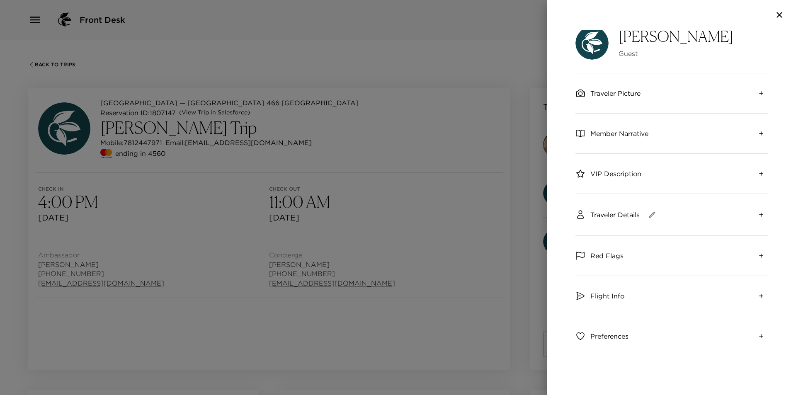
scroll to position [4, 0]
click at [648, 215] on button "button" at bounding box center [652, 214] width 15 height 15
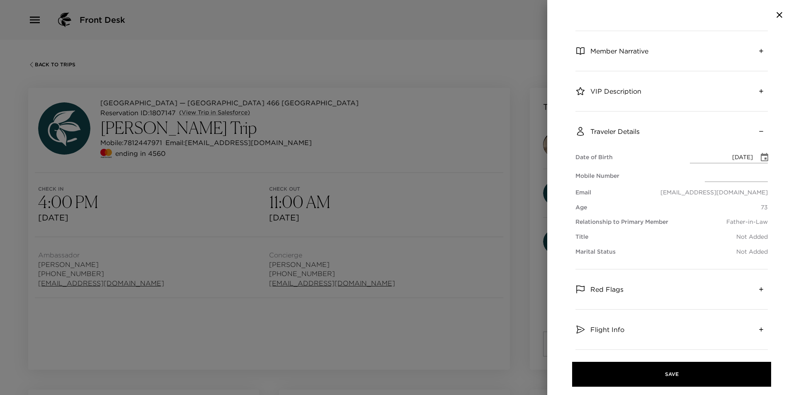
scroll to position [87, 0]
click at [759, 130] on icon "collapse" at bounding box center [761, 130] width 4 height 0
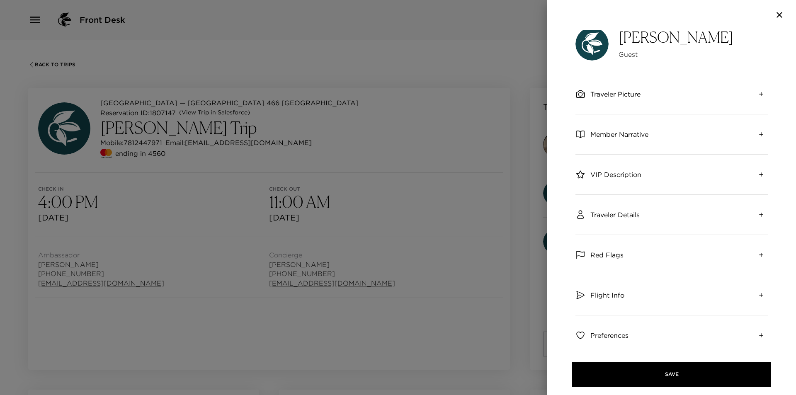
scroll to position [4, 0]
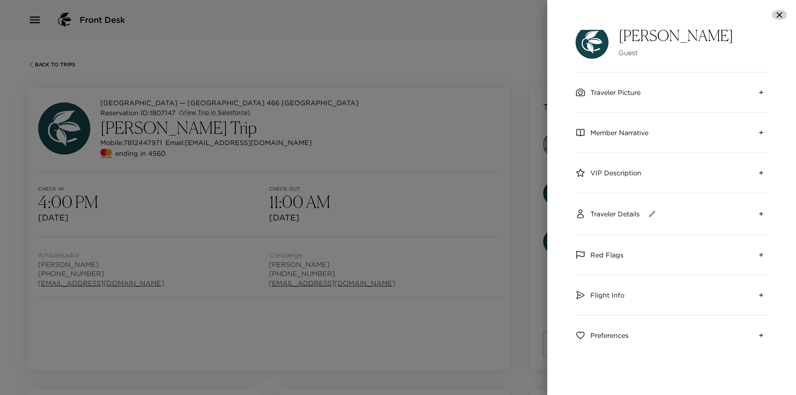
click at [780, 15] on icon "button" at bounding box center [780, 15] width 6 height 6
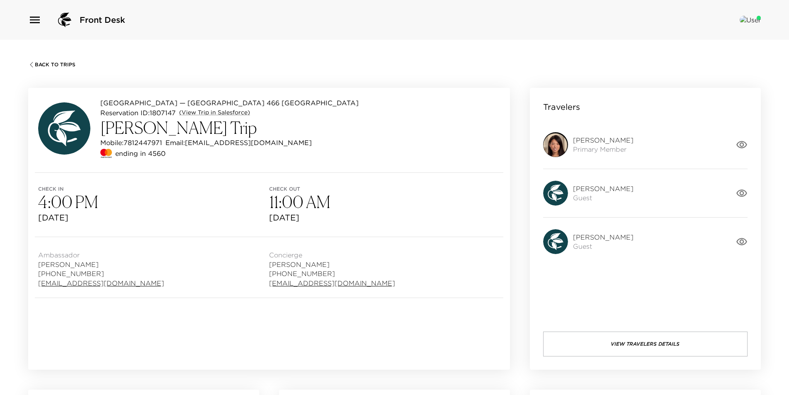
click at [741, 193] on icon "button" at bounding box center [742, 193] width 11 height 7
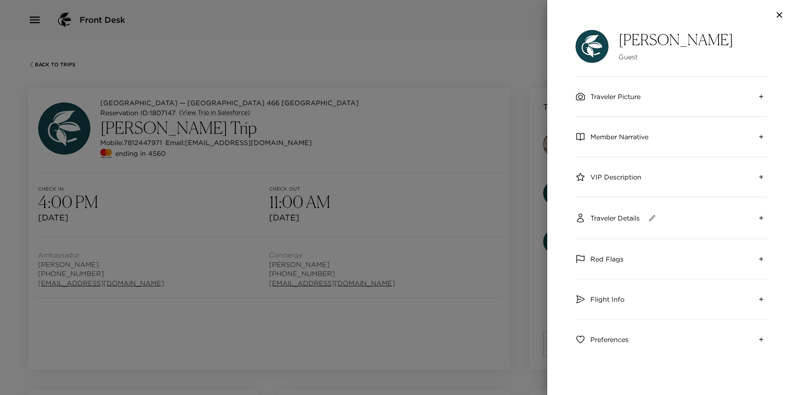
click at [662, 218] on div "Traveler Details" at bounding box center [672, 217] width 192 height 41
click at [656, 220] on icon "button" at bounding box center [652, 218] width 8 height 8
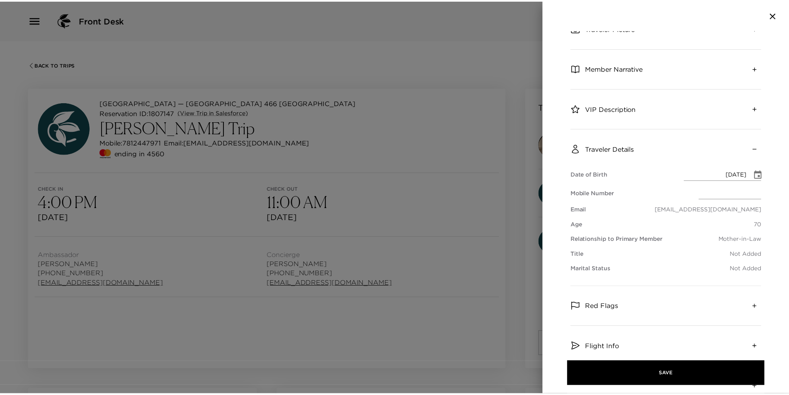
scroll to position [83, 0]
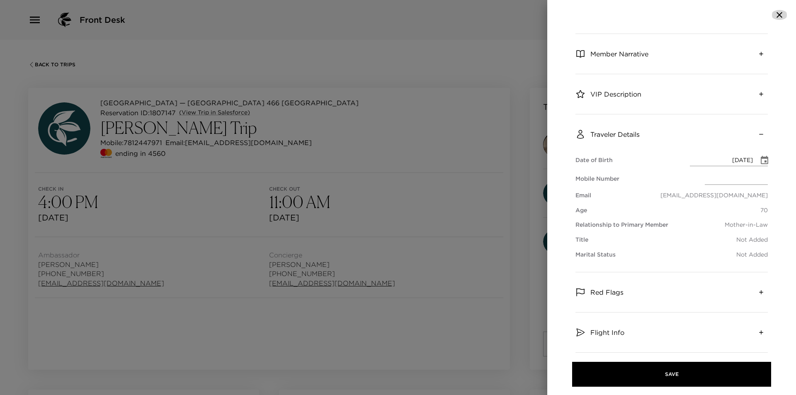
click at [779, 14] on icon "button" at bounding box center [780, 15] width 10 height 10
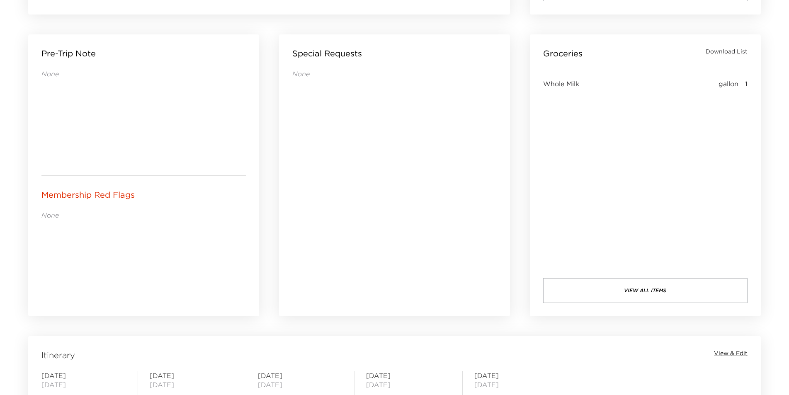
scroll to position [498, 0]
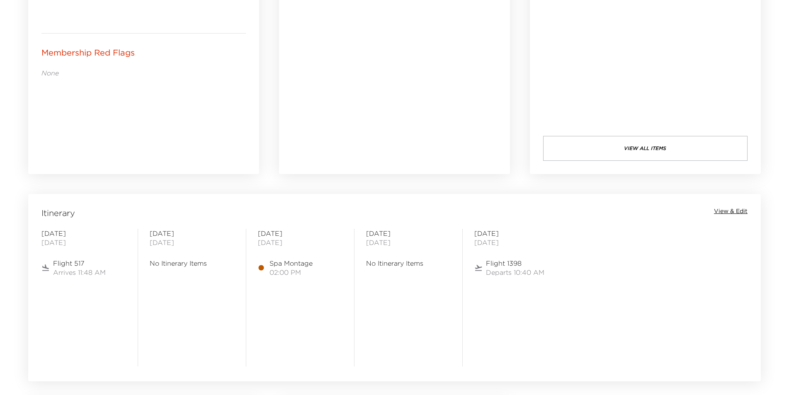
click at [733, 211] on span "View & Edit" at bounding box center [731, 211] width 34 height 8
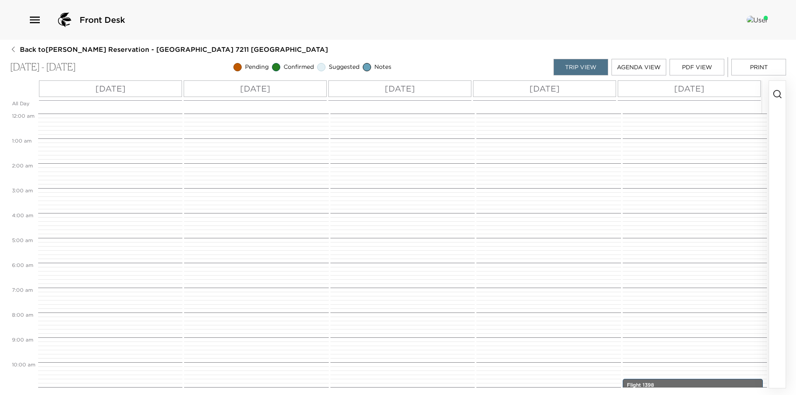
click at [775, 92] on icon "button" at bounding box center [778, 94] width 10 height 10
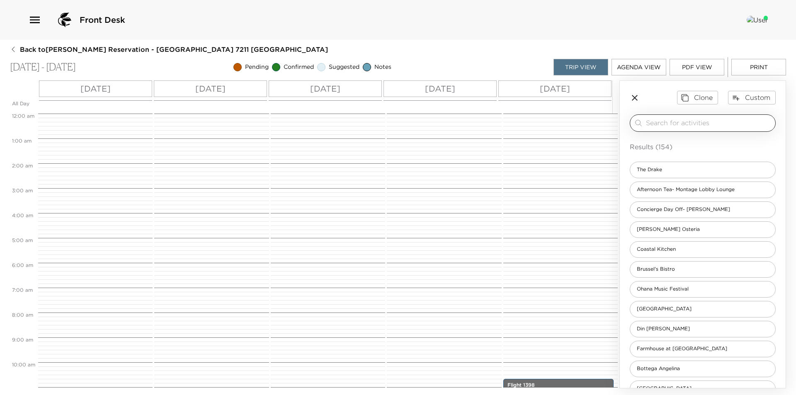
click at [741, 122] on input "search" at bounding box center [709, 123] width 126 height 10
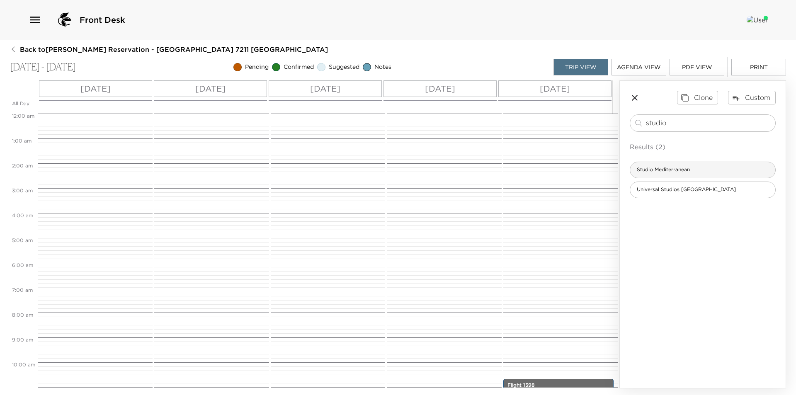
type input "studio"
click at [689, 169] on span "Studio Mediterranean" at bounding box center [663, 169] width 66 height 7
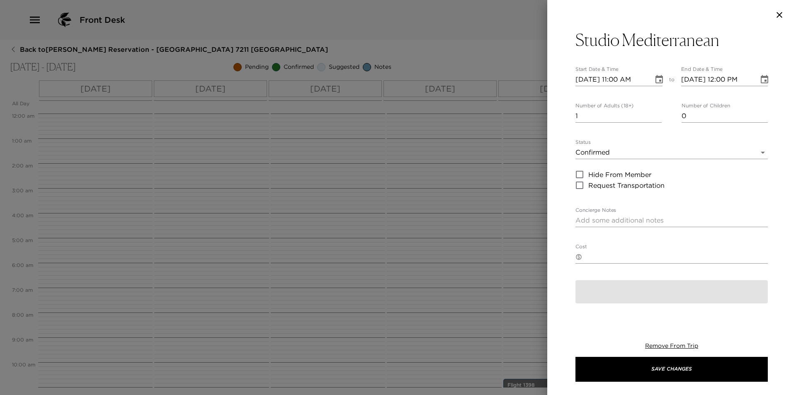
type textarea "Your dining reservation at Studio Mediterranean is confirmed. Studio Mediterran…"
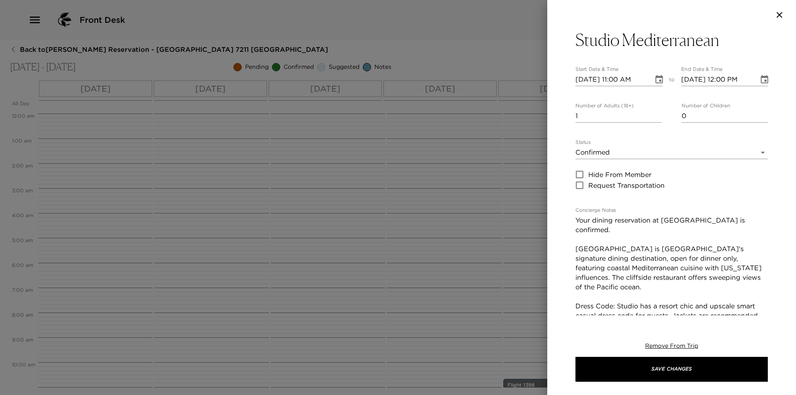
click at [654, 79] on icon "Choose date, selected date is Dec 3, 2025" at bounding box center [659, 80] width 10 height 10
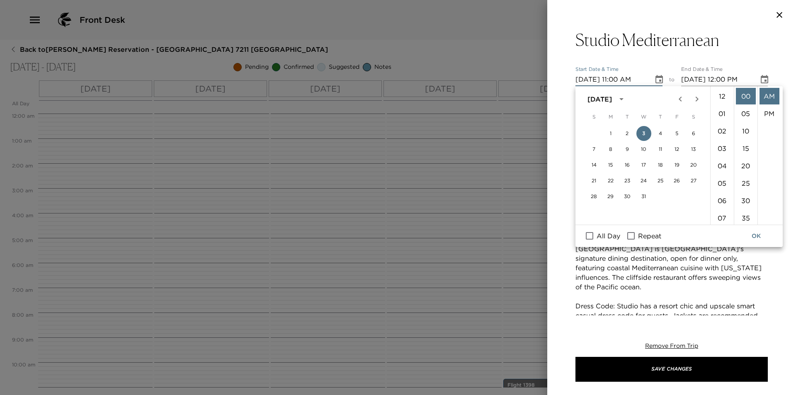
scroll to position [192, 0]
click at [674, 134] on button "5" at bounding box center [677, 133] width 15 height 15
type input "12/05/2025 11:00 AM"
type input "12/05/2025 12:00 PM"
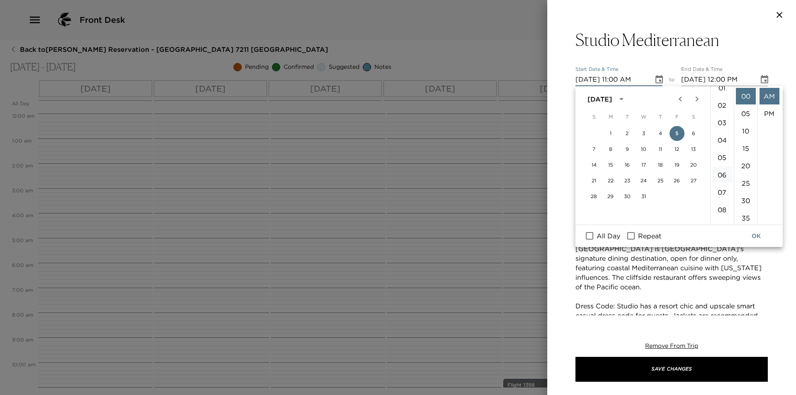
click at [725, 172] on li "06" at bounding box center [722, 175] width 20 height 17
click at [744, 198] on li "30" at bounding box center [746, 200] width 20 height 17
click at [768, 114] on li "PM" at bounding box center [770, 113] width 20 height 17
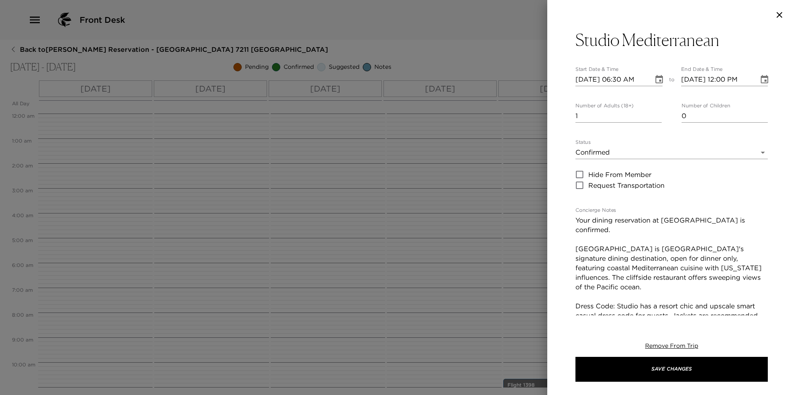
type input "12/05/2025 06:30 PM"
type input "12/05/2025 07:30 PM"
click at [655, 113] on input "2" at bounding box center [619, 115] width 86 height 13
click at [655, 113] on input "3" at bounding box center [619, 115] width 86 height 13
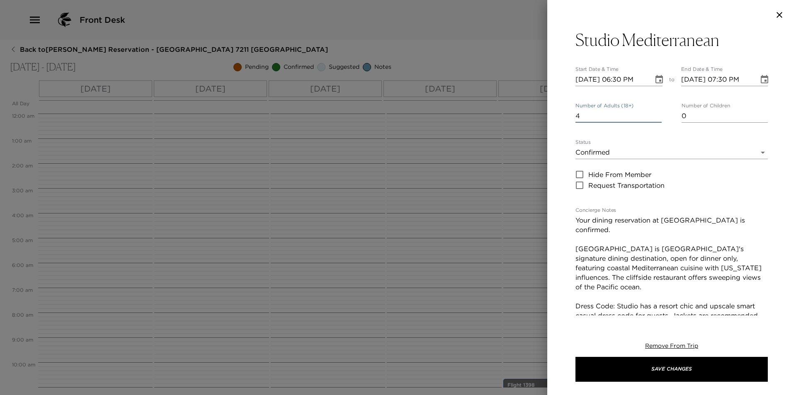
click at [655, 113] on input "4" at bounding box center [619, 115] width 86 height 13
type input "5"
click at [655, 113] on input "5" at bounding box center [619, 115] width 86 height 13
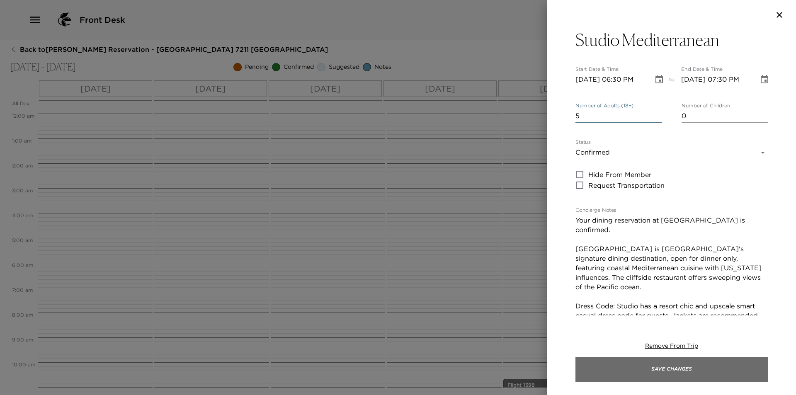
click at [662, 373] on button "Save Changes" at bounding box center [672, 369] width 192 height 25
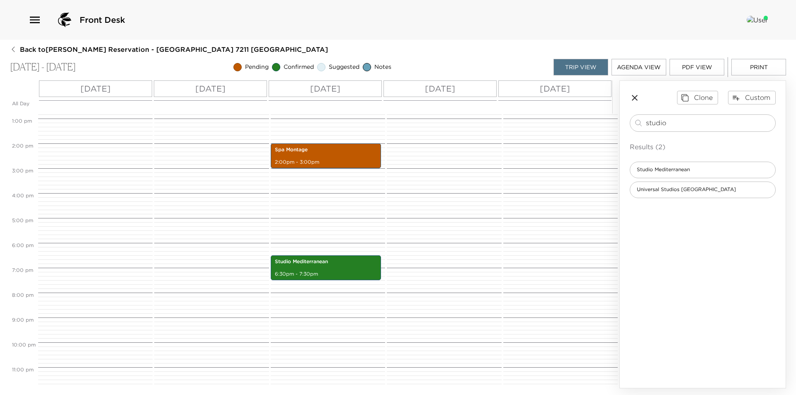
scroll to position [323, 0]
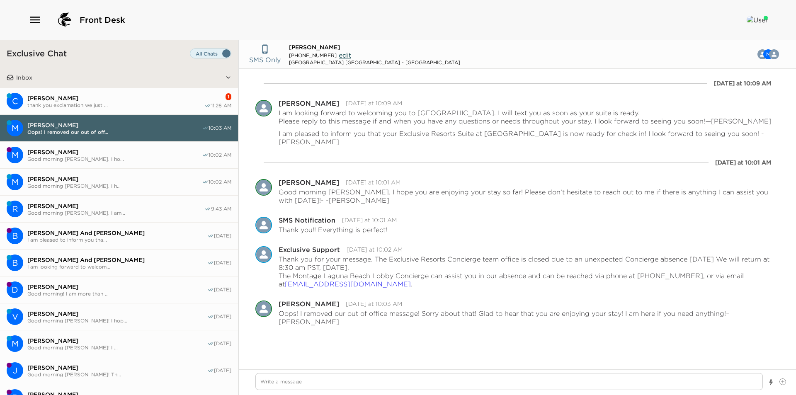
click at [109, 99] on span "[PERSON_NAME]" at bounding box center [115, 98] width 177 height 7
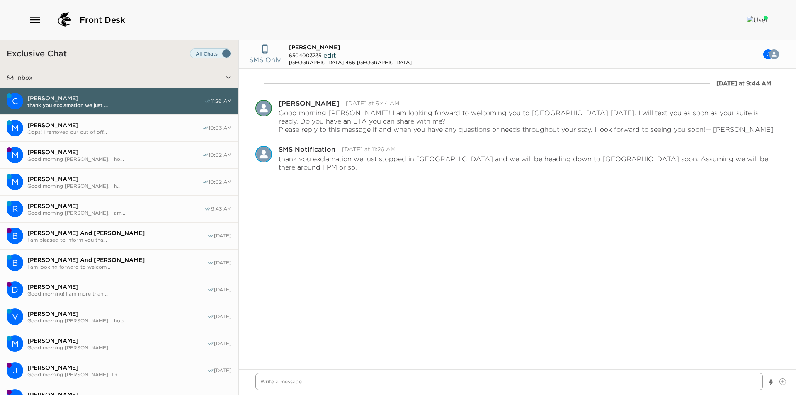
click at [463, 382] on textarea "Write a message" at bounding box center [509, 381] width 508 height 17
type textarea "x"
type textarea "W"
type textarea "x"
type textarea "Wo"
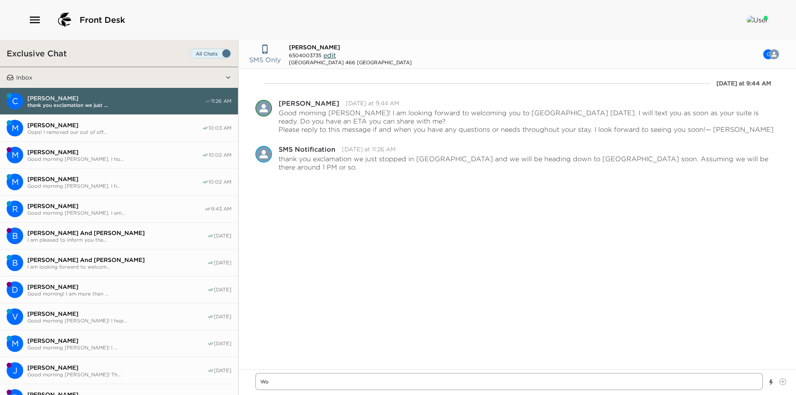
type textarea "x"
type textarea "Won"
type textarea "x"
type textarea "Wone"
type textarea "x"
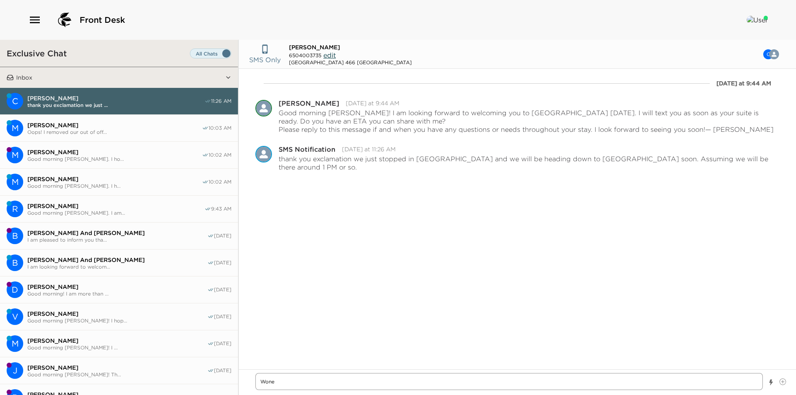
type textarea "Won"
type textarea "x"
type textarea "Wond"
type textarea "x"
type textarea "Wonde"
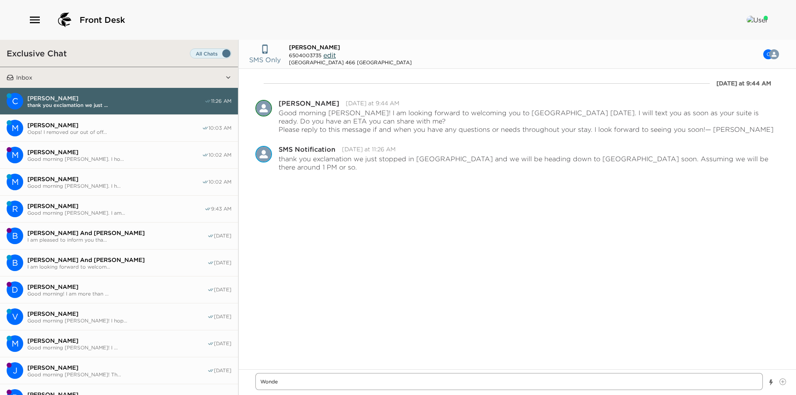
type textarea "x"
type textarea "Wonder"
type textarea "x"
type textarea "Wonderf"
type textarea "x"
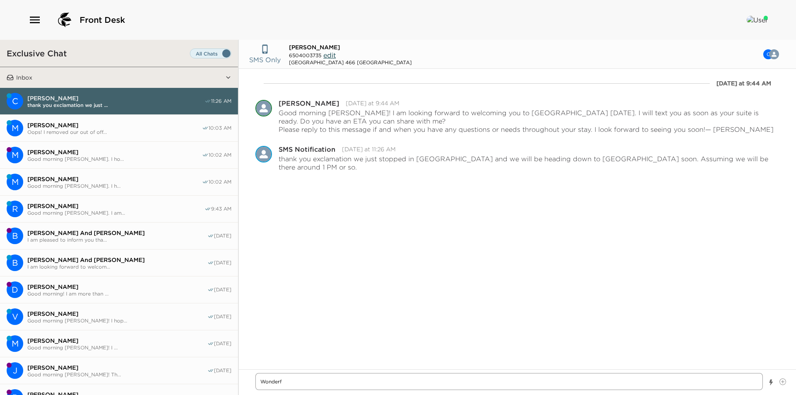
type textarea "Wonderfu"
type textarea "x"
type textarea "Wonderful"
type textarea "x"
type textarea "Wonderful!"
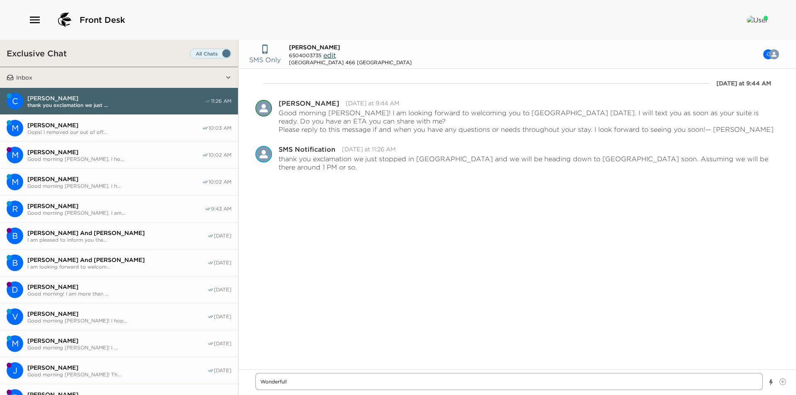
type textarea "x"
type textarea "Wonderful!"
type textarea "x"
type textarea "Wonderful! I"
type textarea "x"
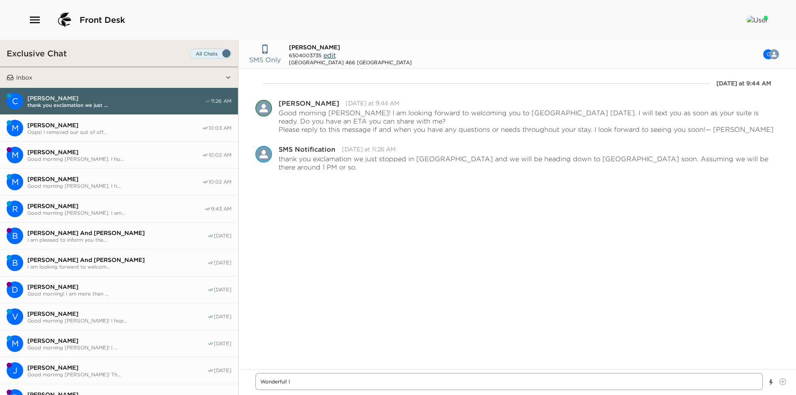
type textarea "Wonderful! I"
type textarea "x"
type textarea "Wonderful! I h"
type textarea "x"
type textarea "Wonderful! I ho"
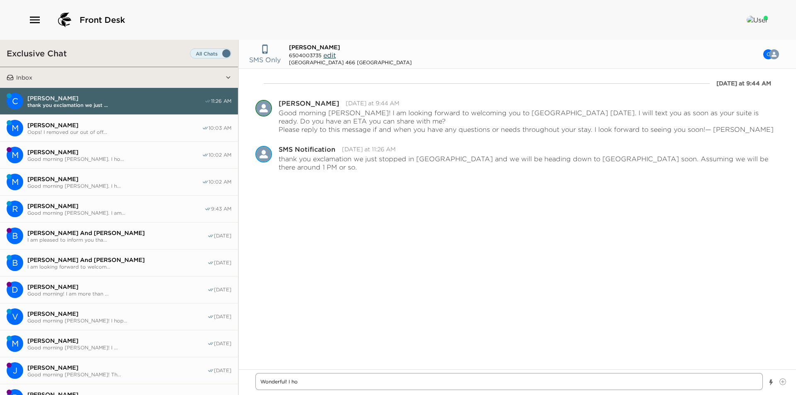
type textarea "x"
type textarea "Wonderful! I hop"
type textarea "x"
type textarea "Wonderful! I hop"
type textarea "x"
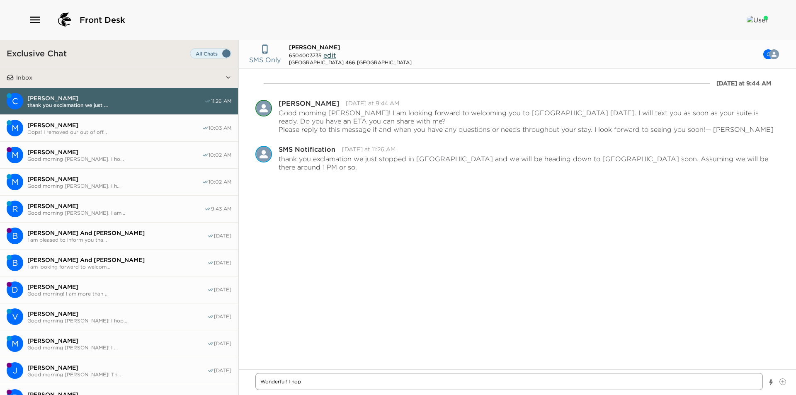
type textarea "Wonderful! I hop y"
type textarea "x"
type textarea "Wonderful! I hop yo"
type textarea "x"
type textarea "Wonderful! I hop you"
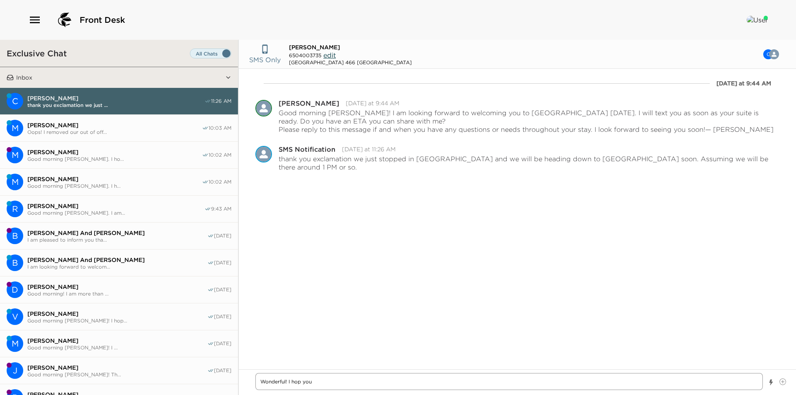
type textarea "x"
type textarea "Wonderful! I hop you"
type textarea "x"
type textarea "Wonderful! I hop you"
type textarea "x"
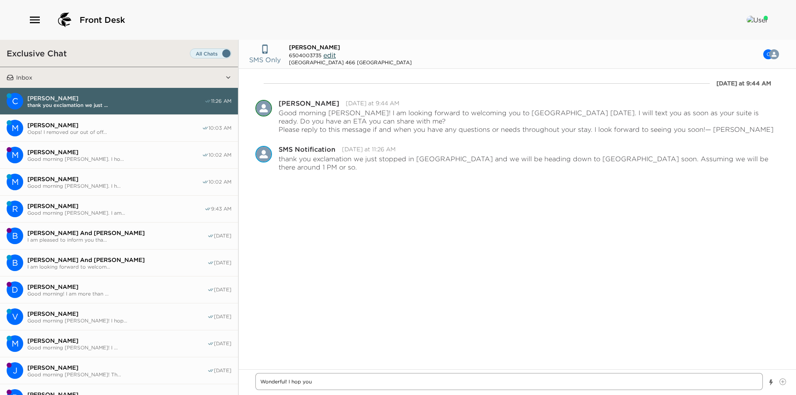
type textarea "Wonderful! I hop yo"
type textarea "x"
type textarea "Wonderful! I hop y"
type textarea "x"
type textarea "Wonderful! I hop"
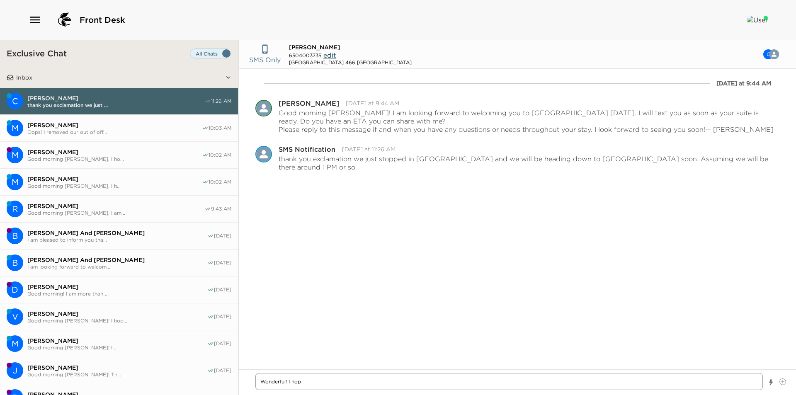
type textarea "x"
type textarea "Wonderful! I hop"
type textarea "x"
type textarea "Wonderful! I hope"
type textarea "x"
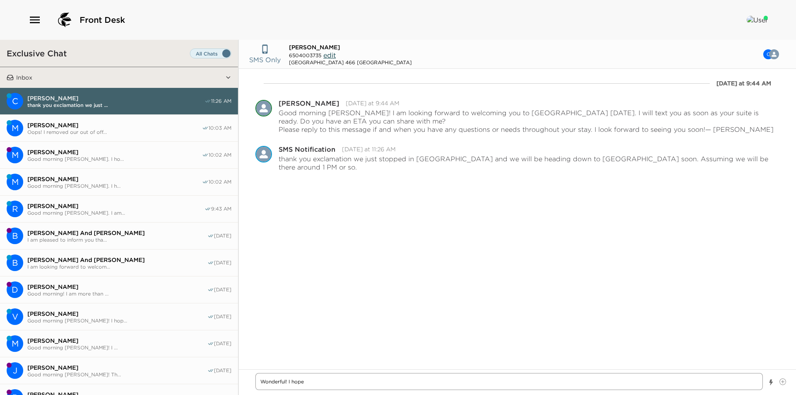
type textarea "Wonderful! I hope"
type textarea "x"
type textarea "Wonderful! I hope y"
type textarea "x"
type textarea "Wonderful! I hope yo"
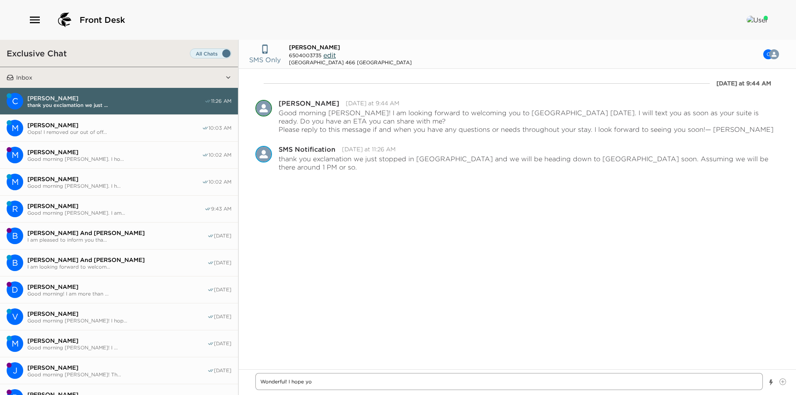
type textarea "x"
type textarea "Wonderful! I hope you"
type textarea "x"
type textarea "Wonderful! I hope you"
type textarea "x"
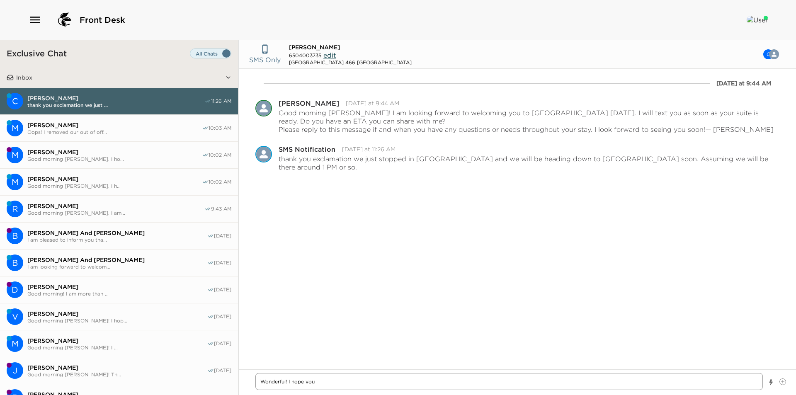
type textarea "Wonderful! I hope you h"
type textarea "x"
type textarea "Wonderful! I hope you ha"
type textarea "x"
type textarea "Wonderful! I hope you hav"
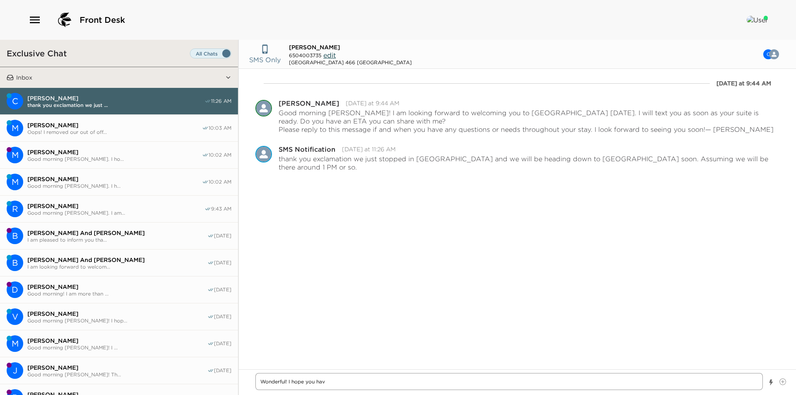
type textarea "x"
type textarea "Wonderful! I hope you have"
type textarea "x"
type textarea "Wonderful! I hope you have"
type textarea "x"
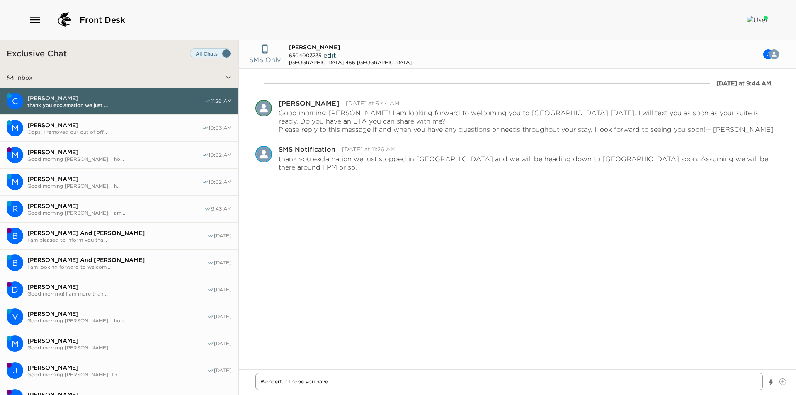
type textarea "Wonderful! I hope you have a"
type textarea "x"
type textarea "Wonderful! I hope you have a"
type textarea "x"
type textarea "Wonderful! I hope you have a s"
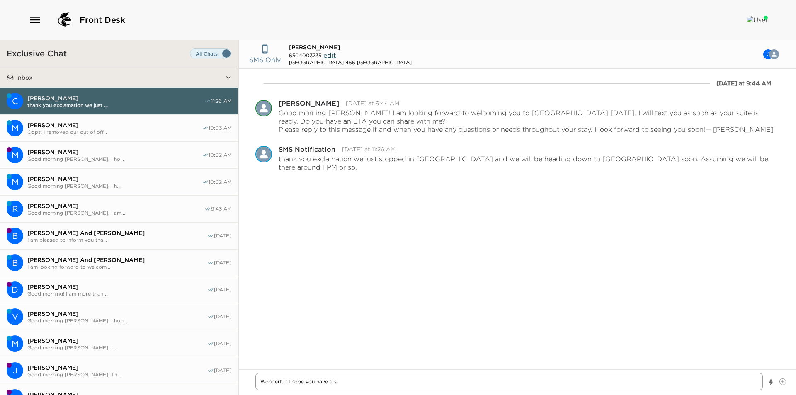
type textarea "x"
type textarea "Wonderful! I hope you have a sm"
type textarea "x"
type textarea "Wonderful! I hope you have a smo"
type textarea "x"
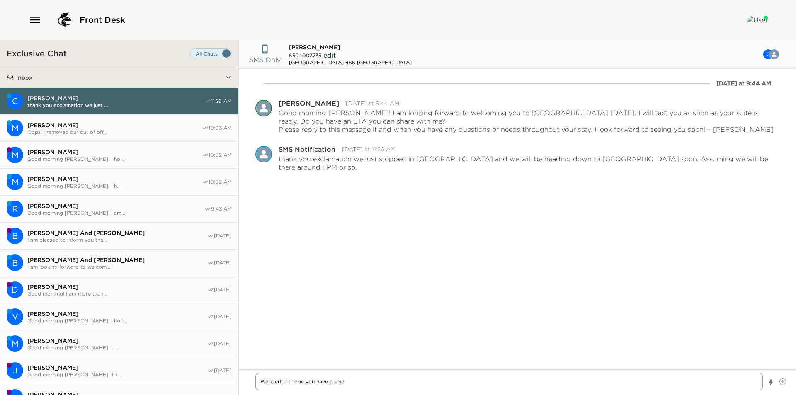
type textarea "Wonderful! I hope you have a smoo"
type textarea "x"
type textarea "Wonderful! I hope you have a [PERSON_NAME]"
type textarea "x"
type textarea "Wonderful! I hope you have a smooth"
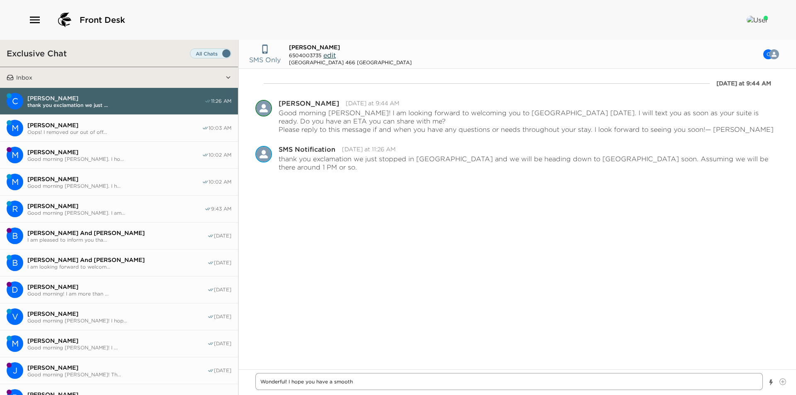
type textarea "x"
type textarea "Wonderful! I hope you have a smooth"
type textarea "x"
type textarea "Wonderful! I hope you have a smooth a"
type textarea "x"
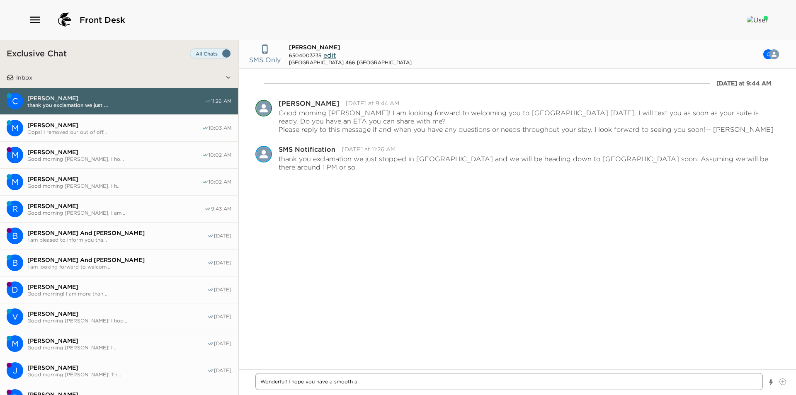
type textarea "Wonderful! I hope you have a smooth an"
type textarea "x"
type textarea "Wonderful! I hope you have a smooth and"
type textarea "x"
type textarea "Wonderful! I hope you have a smooth and"
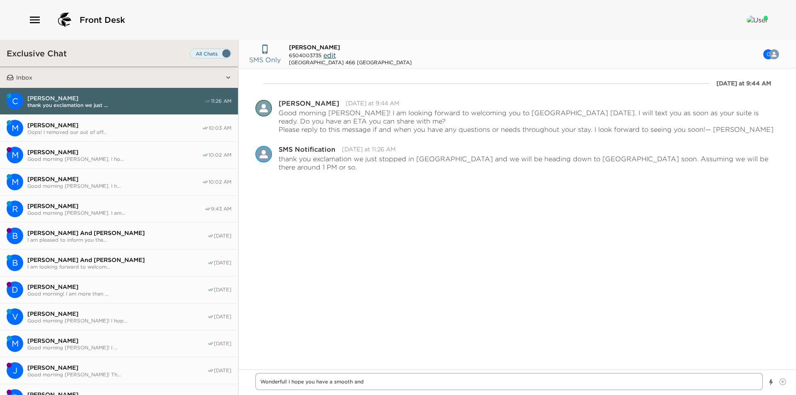
type textarea "x"
type textarea "Wonderful! I hope you have a smooth and s"
type textarea "x"
type textarea "Wonderful! I hope you have a smooth and saf"
type textarea "x"
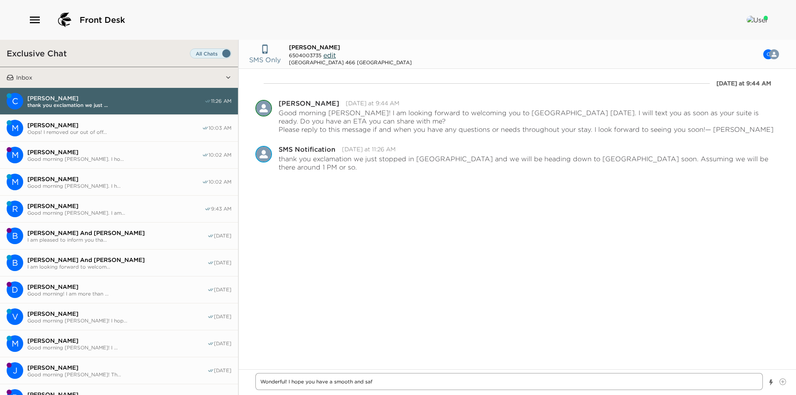
type textarea "Wonderful! I hope you have a smooth and safe"
type textarea "x"
type textarea "Wonderful! I hope you have a smooth and safe"
type textarea "x"
type textarea "Wonderful! I hope you have a smooth and safe d"
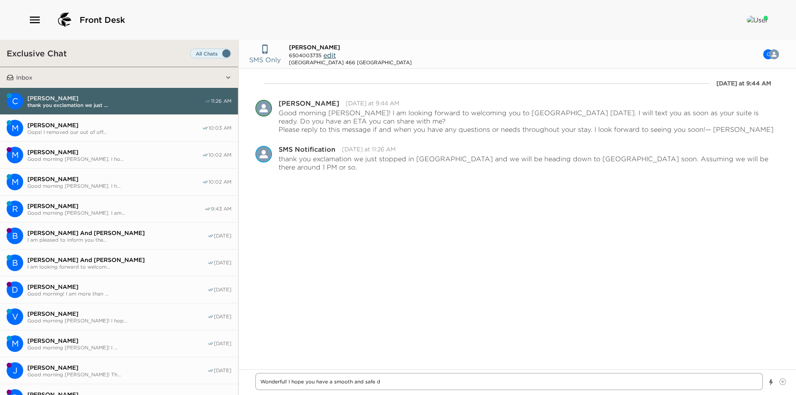
type textarea "x"
type textarea "Wonderful! I hope you have a smooth and safe dr"
type textarea "x"
type textarea "Wonderful! I hope you have a smooth and safe dri"
type textarea "x"
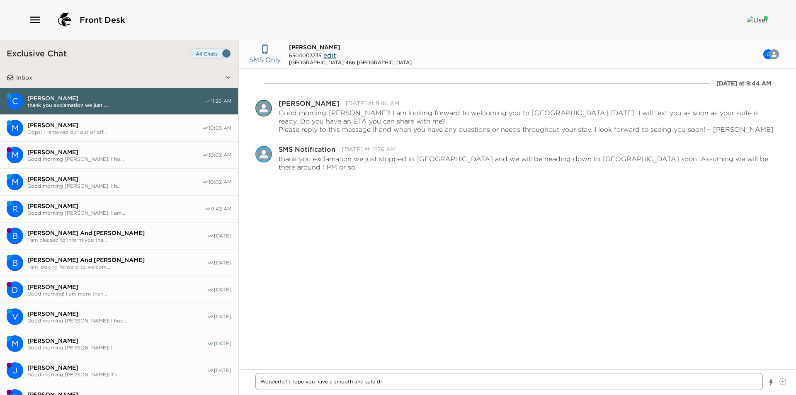
type textarea "Wonderful! I hope you have a smooth and safe driv"
type textarea "x"
type textarea "Wonderful! I hope you have a smooth and safe drive"
type textarea "x"
type textarea "Wonderful! I hope you have a smooth and safe drive"
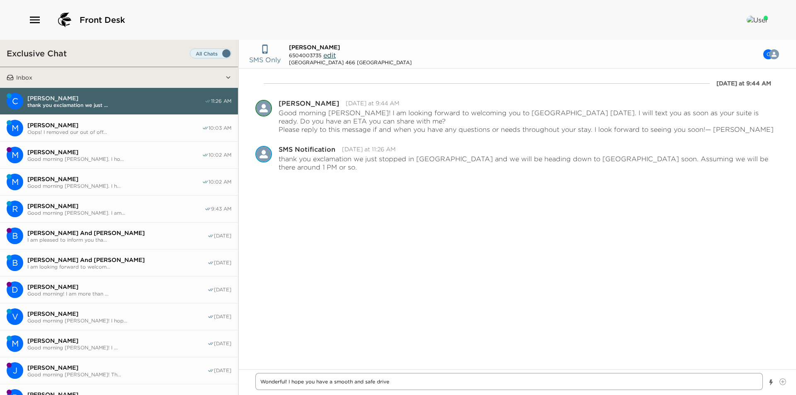
type textarea "x"
type textarea "Wonderful! I hope you have a smooth and safe drive d"
type textarea "x"
type textarea "Wonderful! I hope you have a smooth and safe drive do"
type textarea "x"
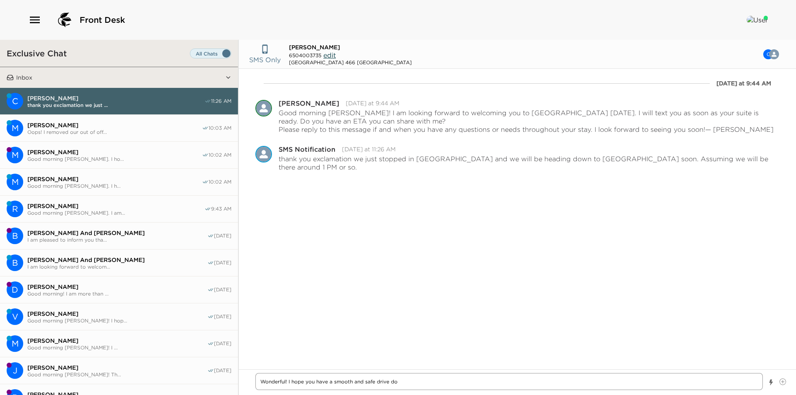
type textarea "Wonderful! I hope you have a smooth and safe drive dow"
type textarea "x"
type textarea "Wonderful! I hope you have a smooth and safe drive down"
type textarea "x"
type textarea "Wonderful! I hope you have a smooth and safe drive downt"
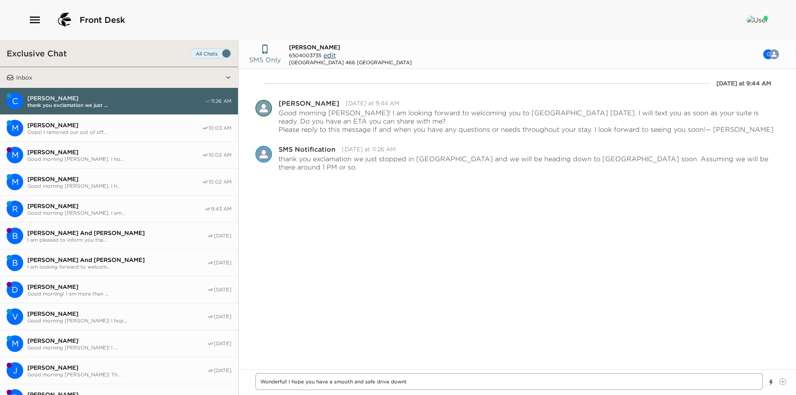
type textarea "x"
type textarea "Wonderful! I hope you have a smooth and safe drive down"
type textarea "x"
type textarea "Wonderful! I hope you have a smooth and safe drive down"
type textarea "x"
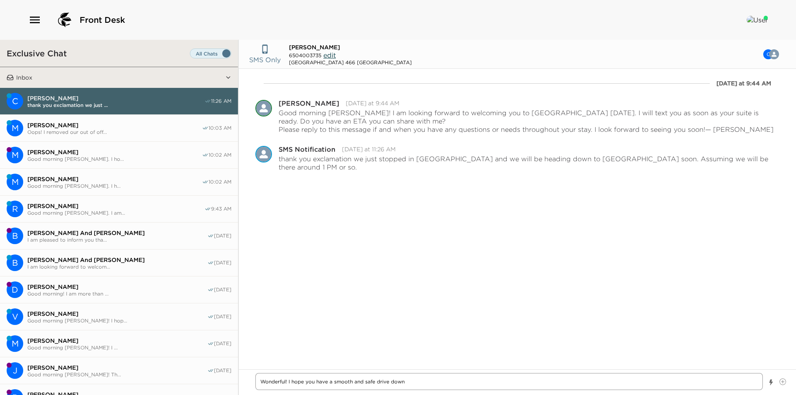
type textarea "Wonderful! I hope you have a smooth and safe drive down t"
type textarea "x"
type textarea "Wonderful! I hope you have a smooth and safe drive down to"
type textarea "x"
type textarea "Wonderful! I hope you have a smooth and safe drive down to"
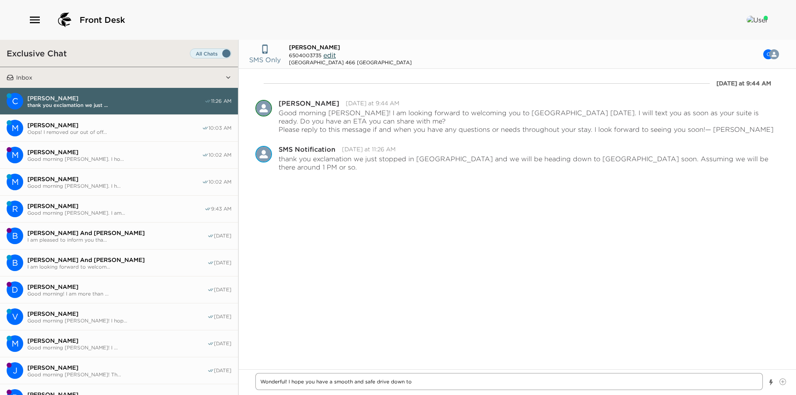
type textarea "x"
type textarea "Wonderful! I hope you have a smooth and safe drive down to O"
type textarea "x"
type textarea "Wonderful! I hope you have a smooth and safe drive down to Ou"
type textarea "x"
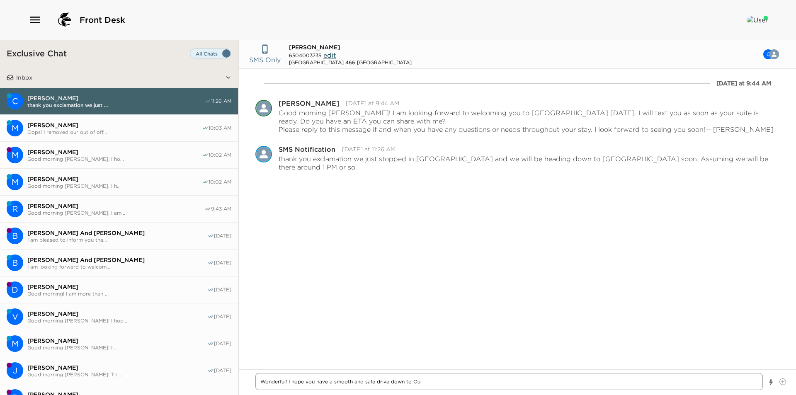
type textarea "Wonderful! I hope you have a smooth and safe drive down to Our"
type textarea "x"
type textarea "Wonderful! I hope you have a smooth and safe drive down to Ou"
type textarea "x"
type textarea "Wonderful! I hope you have a smooth and safe drive down to O"
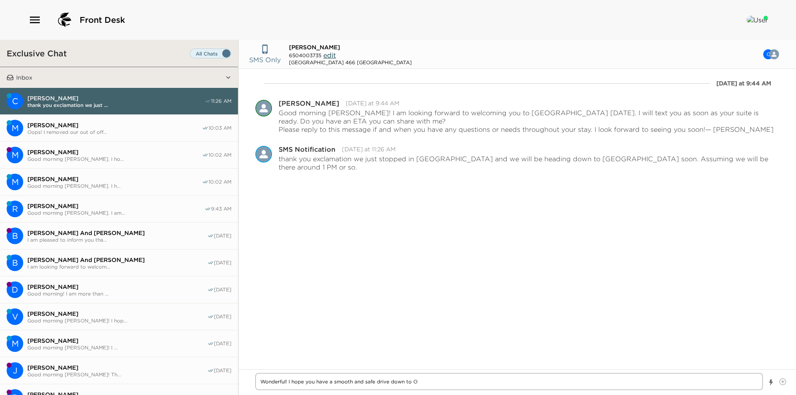
type textarea "x"
type textarea "Wonderful! I hope you have a smooth and safe drive down to Or"
type textarea "x"
type textarea "Wonderful! I hope you have a smooth and safe drive down to [GEOGRAPHIC_DATA]"
type textarea "x"
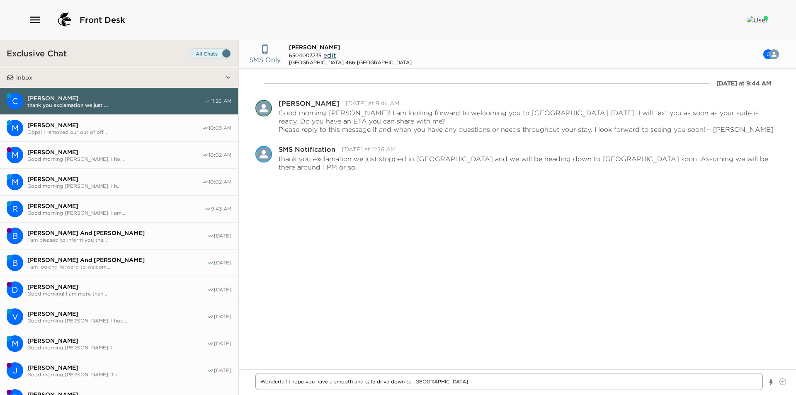
type textarea "Wonderful! I hope you have a smooth and safe drive down to [GEOGRAPHIC_DATA]"
type textarea "x"
type textarea "Wonderful! I hope you have a smooth and safe drive down to Orang"
type textarea "x"
type textarea "Wonderful! I hope you have a smooth and safe drive down to [GEOGRAPHIC_DATA]"
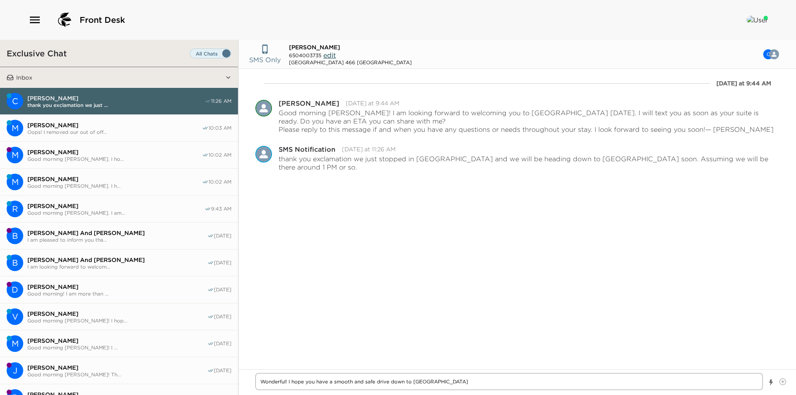
type textarea "x"
type textarea "Wonderful! I hope you have a smooth and safe drive down to [GEOGRAPHIC_DATA]"
type textarea "x"
type textarea "Wonderful! I hope you have a smooth and safe drive down to Orange C"
type textarea "x"
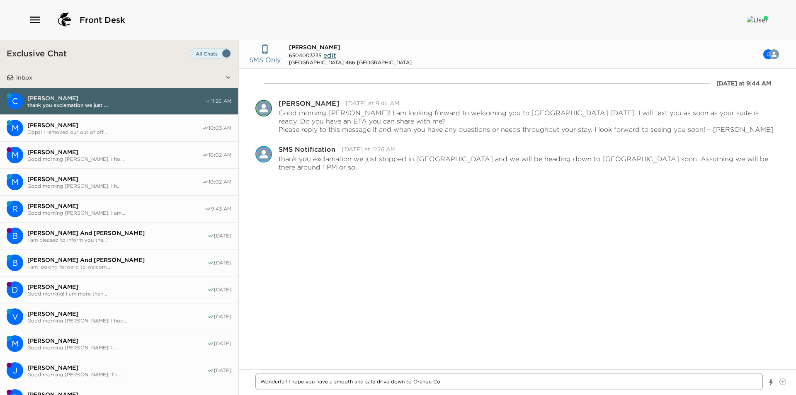
type textarea "Wonderful! I hope you have a smooth and safe drive down to Orange Cou"
type textarea "x"
type textarea "Wonderful! I hope you have a smooth and safe drive down to Orange Coun"
type textarea "x"
type textarea "Wonderful! I hope you have a smooth and safe drive down to Orange Count"
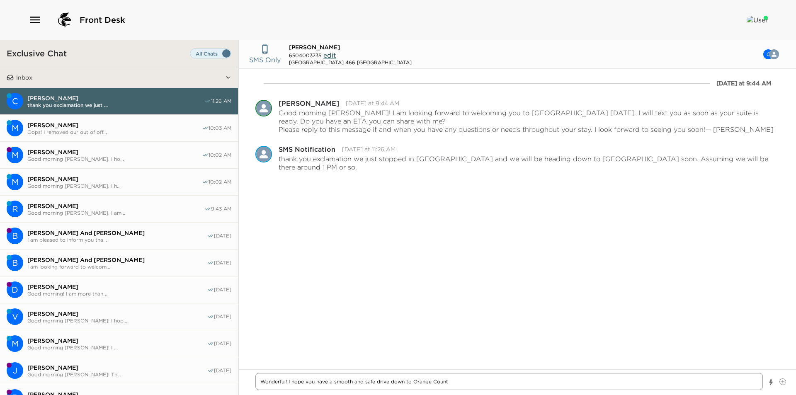
type textarea "x"
type textarea "Wonderful! I hope you have a smooth and safe drive down to [GEOGRAPHIC_DATA]"
type textarea "x"
type textarea "Wonderful! I hope you have a smooth and safe drive down to [GEOGRAPHIC_DATA]!"
type textarea "x"
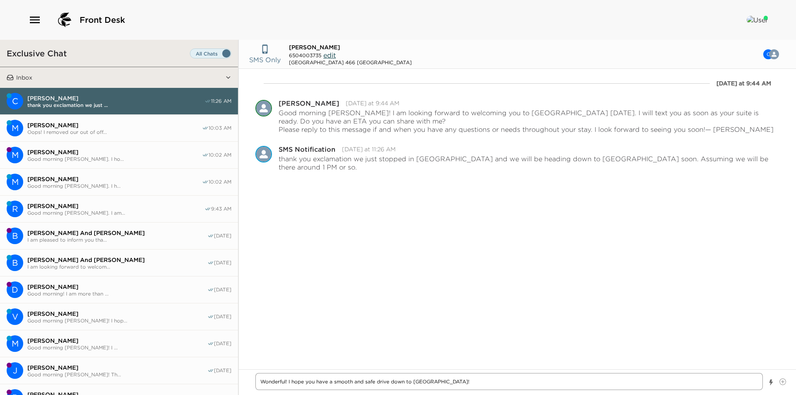
type textarea "Wonderful! I hope you have a smooth and safe drive down to [GEOGRAPHIC_DATA]!"
type textarea "x"
type textarea "Wonderful! I hope you have a smooth and safe drive down to [GEOGRAPHIC_DATA]! I"
type textarea "x"
type textarea "Wonderful! I hope you have a smooth and safe drive down to [GEOGRAPHIC_DATA]! I"
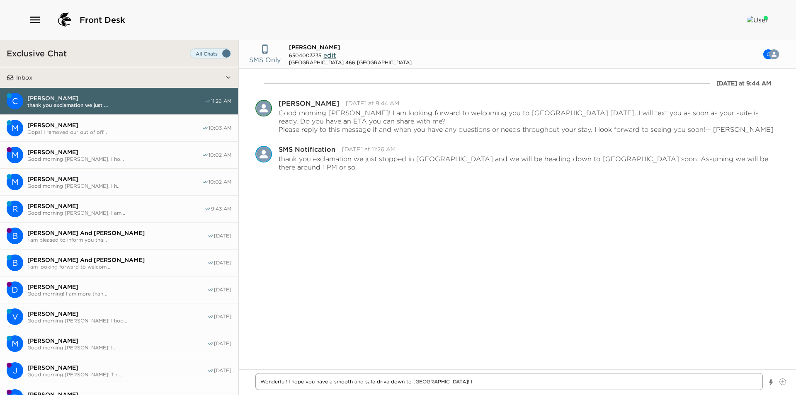
type textarea "x"
type textarea "Wonderful! I hope you have a smooth and safe drive down to [GEOGRAPHIC_DATA]! I…"
type textarea "x"
type textarea "Wonderful! I hope you have a smooth and safe drive down to [GEOGRAPHIC_DATA]! I…"
type textarea "x"
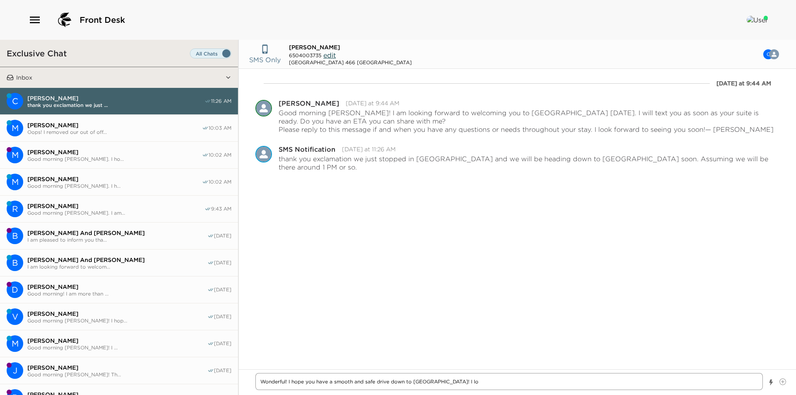
type textarea "Wonderful! I hope you have a smooth and safe drive down to [GEOGRAPHIC_DATA]! I…"
type textarea "x"
type textarea "Wonderful! I hope you have a smooth and safe drive down to [GEOGRAPHIC_DATA]! I…"
type textarea "x"
type textarea "Wonderful! I hope you have a smooth and safe drive down to [GEOGRAPHIC_DATA]! I…"
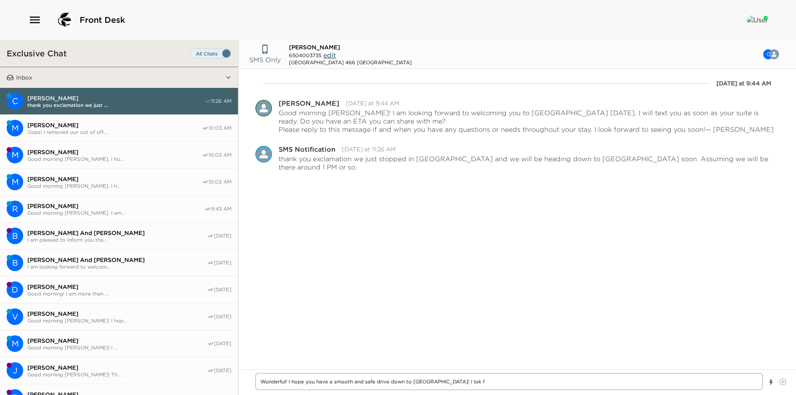
type textarea "x"
type textarea "Wonderful! I hope you have a smooth and safe drive down to [GEOGRAPHIC_DATA]! I…"
type textarea "x"
type textarea "Wonderful! I hope you have a smooth and safe drive down to [GEOGRAPHIC_DATA]! I…"
type textarea "x"
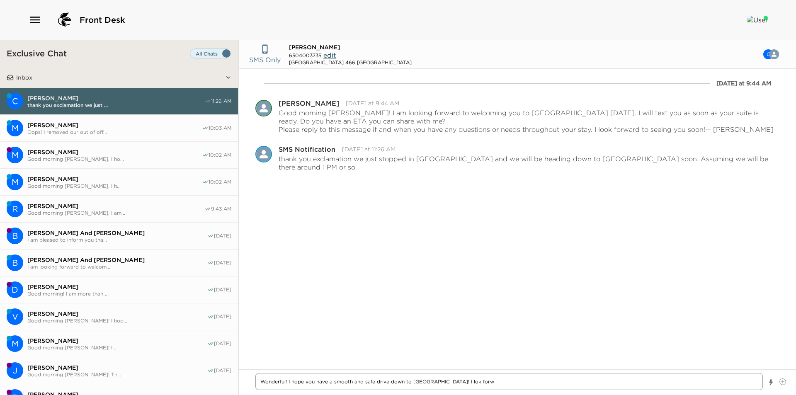
type textarea "Wonderful! I hope you have a smooth and safe drive down to [GEOGRAPHIC_DATA]! I…"
click at [459, 382] on textarea "Wonderful! I hope you have a smooth and safe drive down to [GEOGRAPHIC_DATA]! I…" at bounding box center [509, 381] width 508 height 17
